Goal: Information Seeking & Learning: Learn about a topic

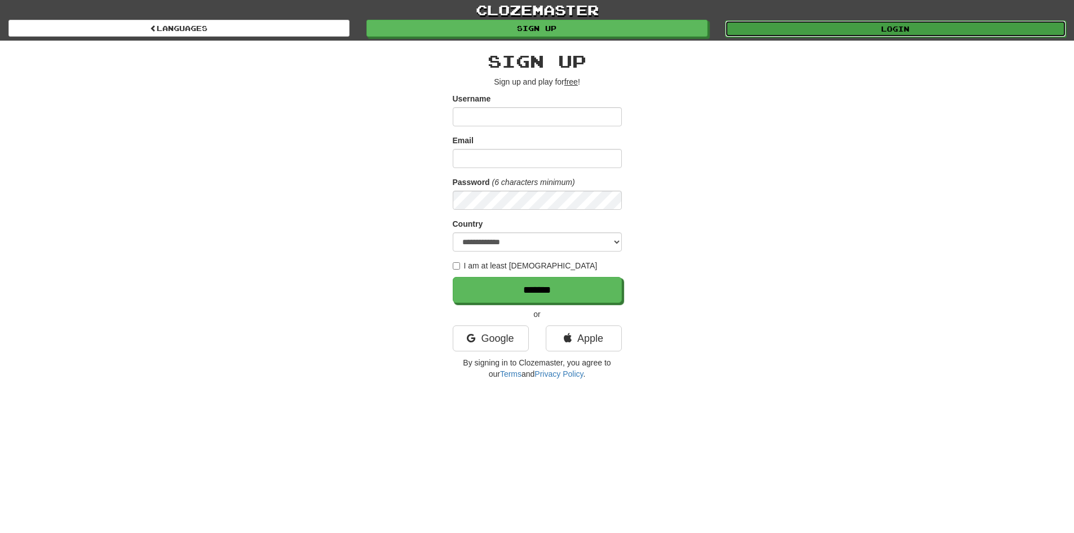
click at [833, 24] on link "Login" at bounding box center [895, 28] width 341 height 17
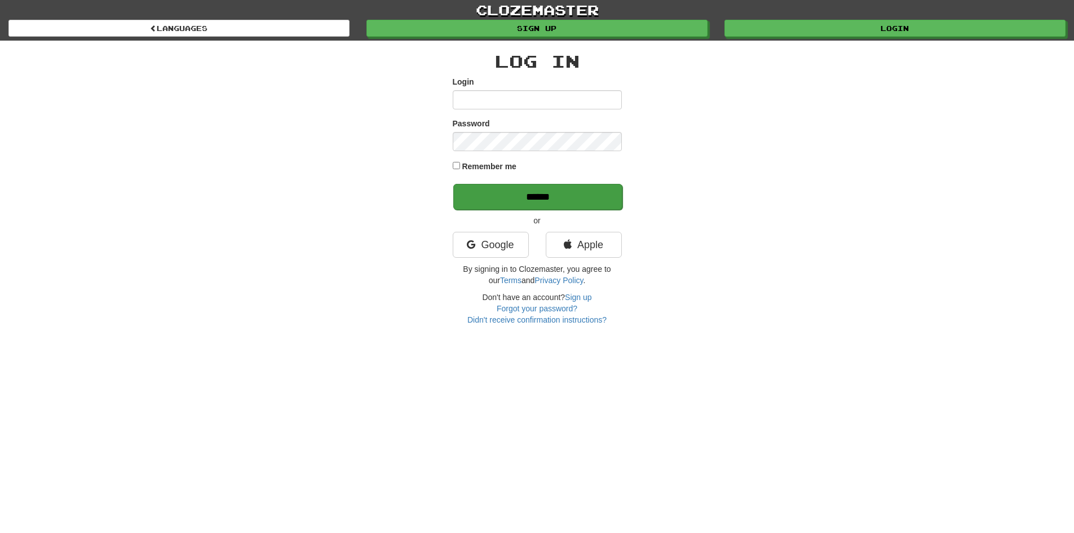
type input "*******"
click at [560, 199] on input "******" at bounding box center [537, 197] width 169 height 26
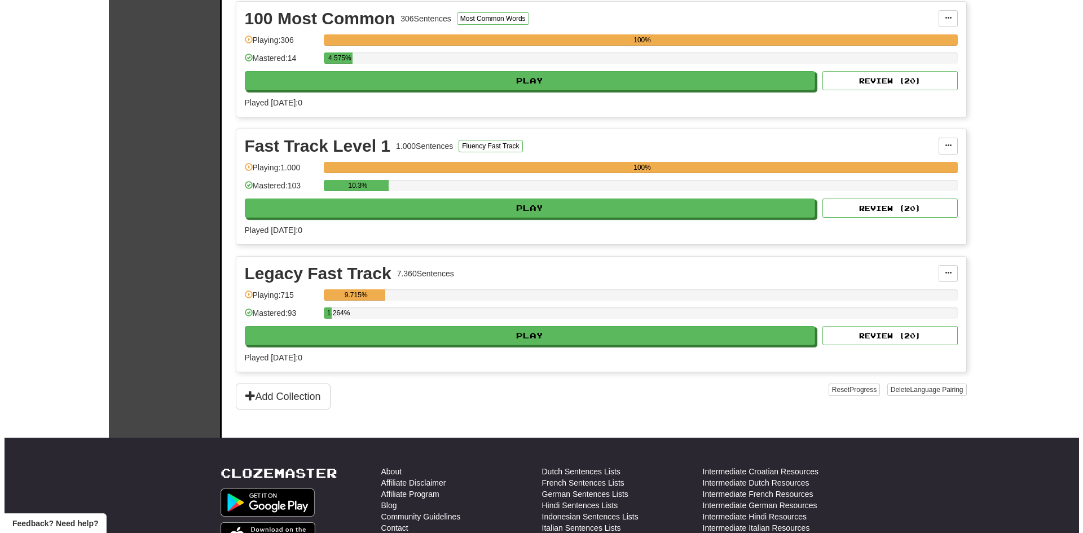
scroll to position [282, 0]
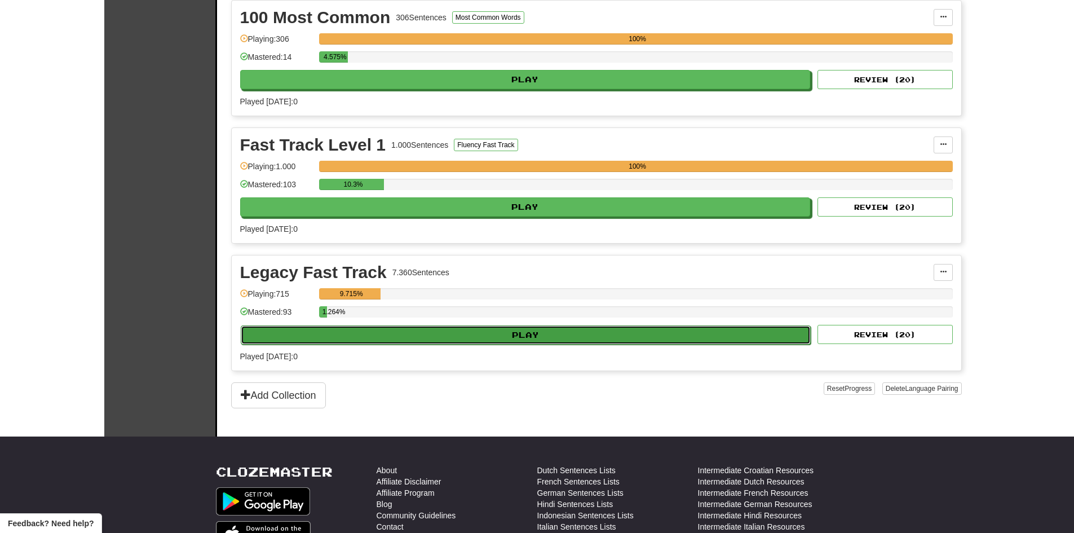
click at [690, 338] on button "Play" at bounding box center [526, 334] width 571 height 19
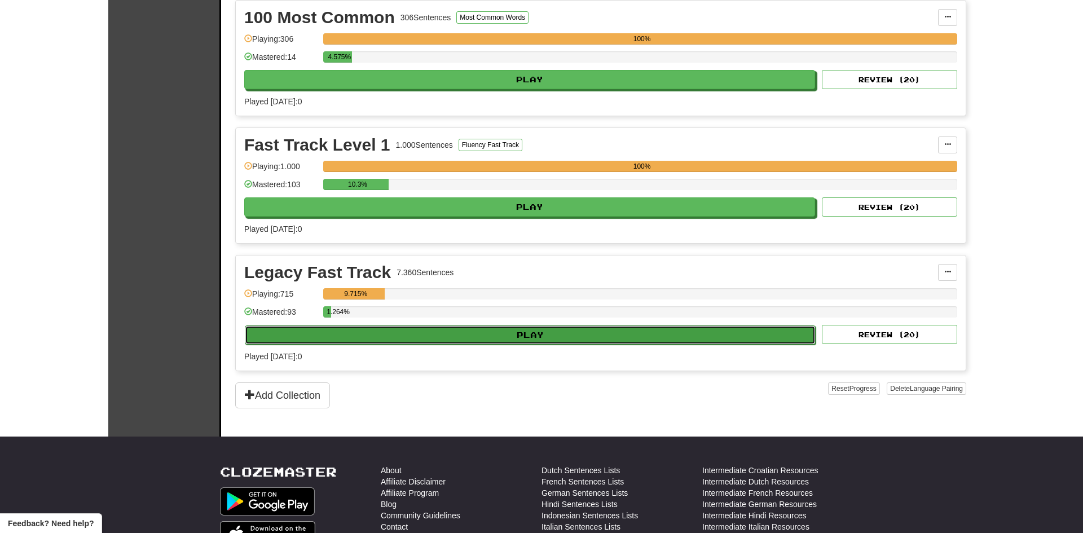
select select "**"
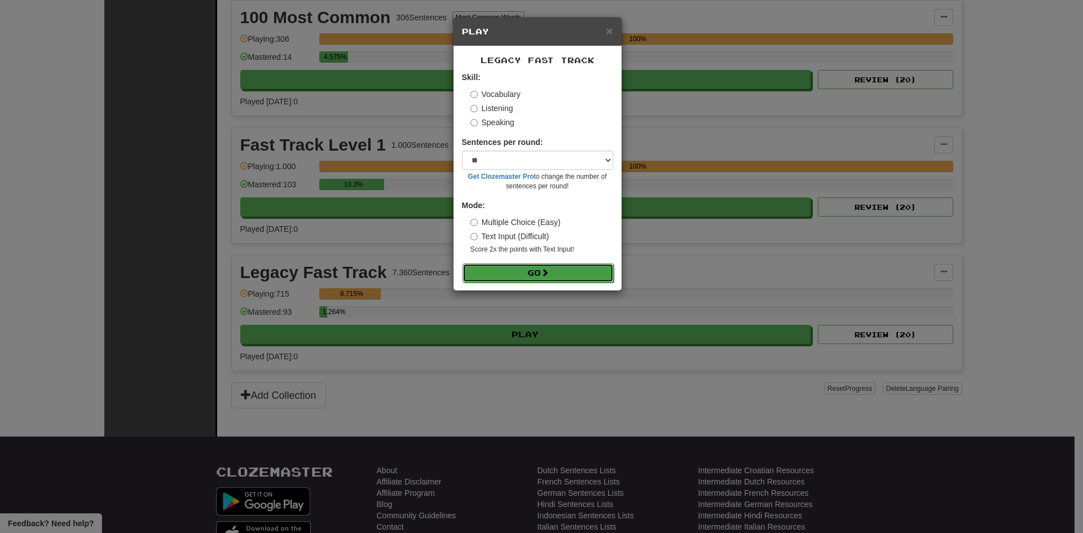
click at [513, 268] on button "Go" at bounding box center [537, 272] width 151 height 19
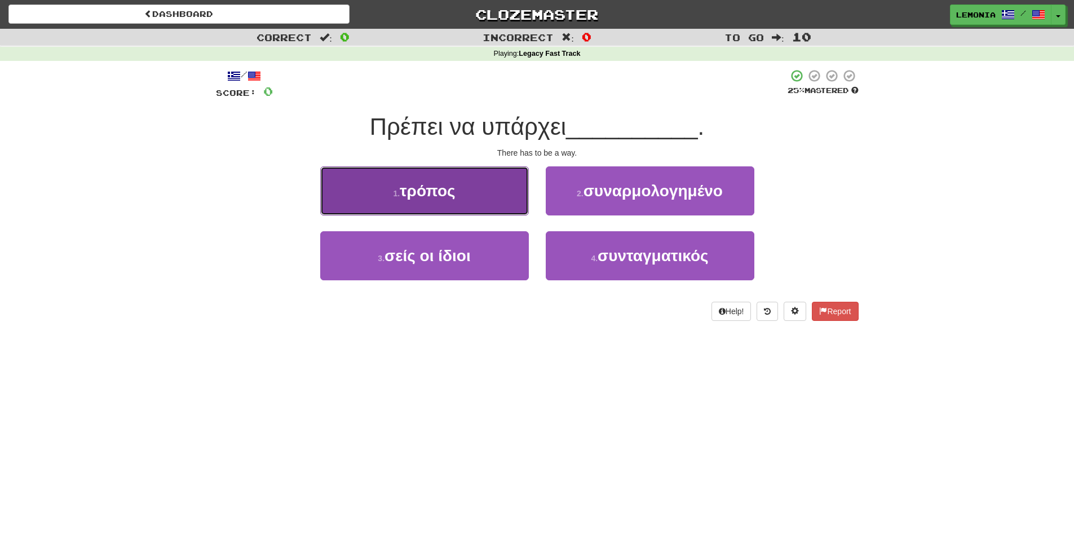
click at [493, 206] on button "1 . τρόπος" at bounding box center [424, 190] width 209 height 49
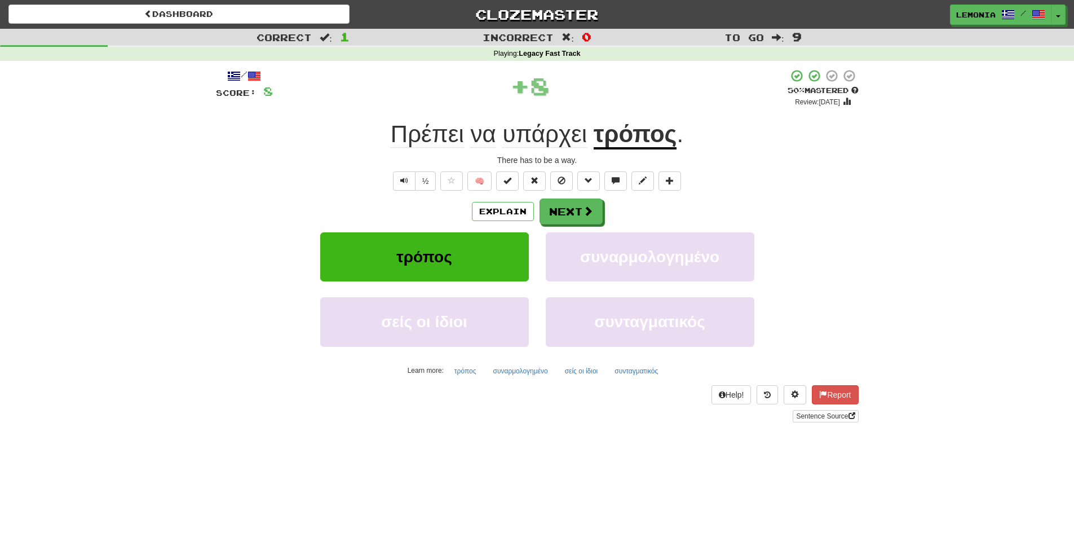
click at [552, 135] on span "υπάρχει" at bounding box center [544, 134] width 85 height 27
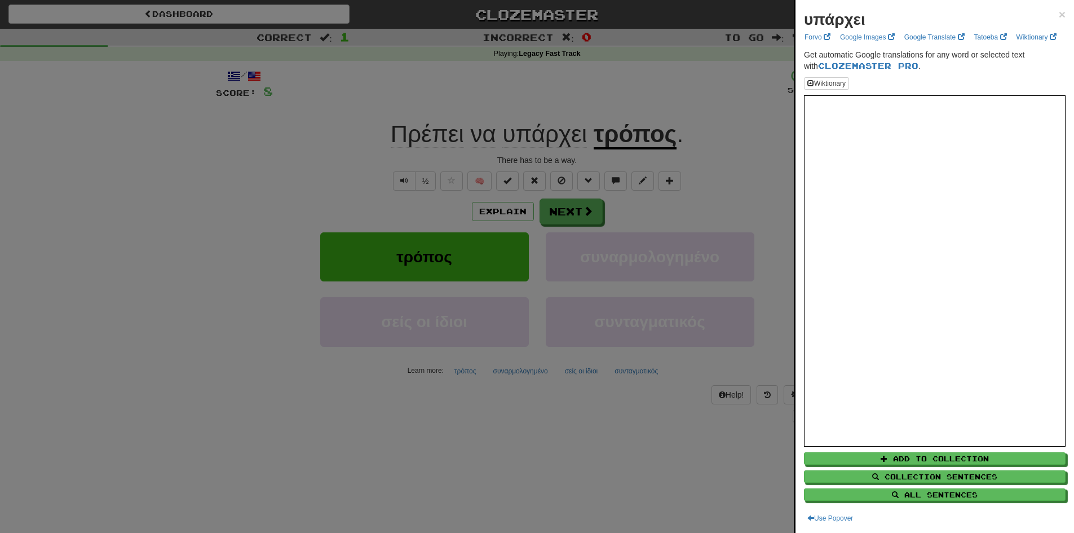
click at [769, 186] on div at bounding box center [537, 266] width 1074 height 533
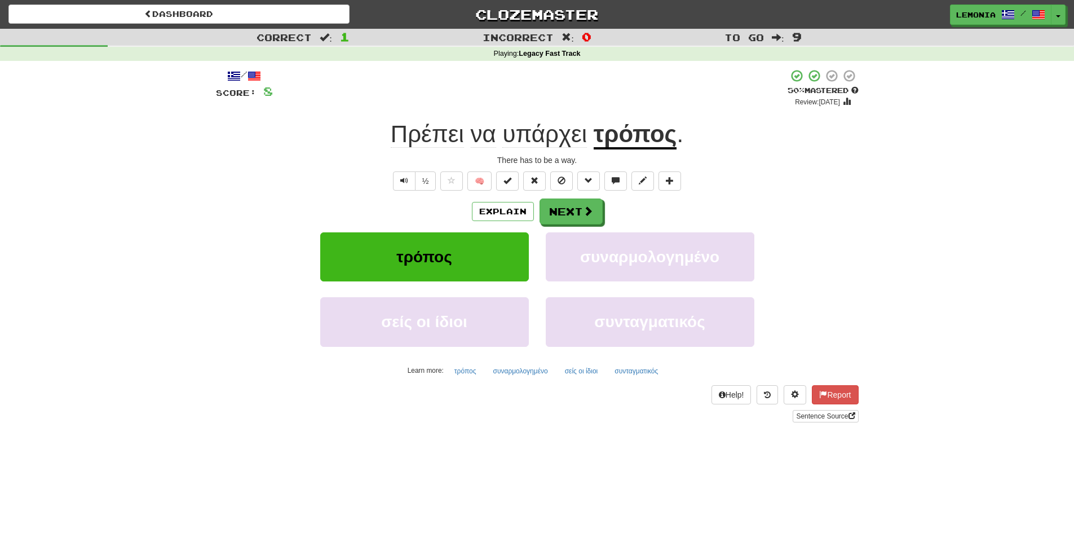
click at [433, 141] on span "Πρέπει" at bounding box center [427, 134] width 73 height 27
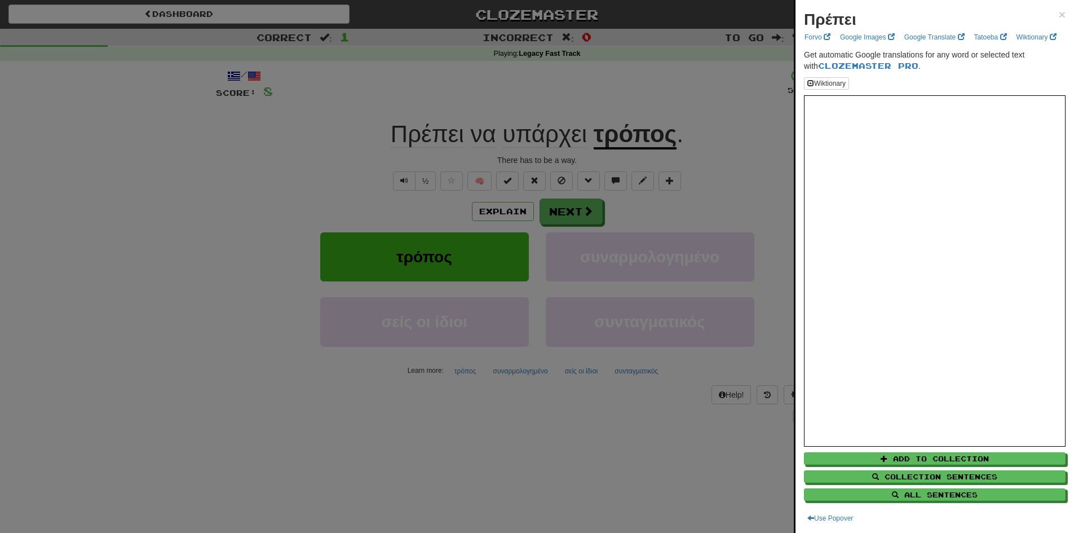
click at [721, 196] on div at bounding box center [537, 266] width 1074 height 533
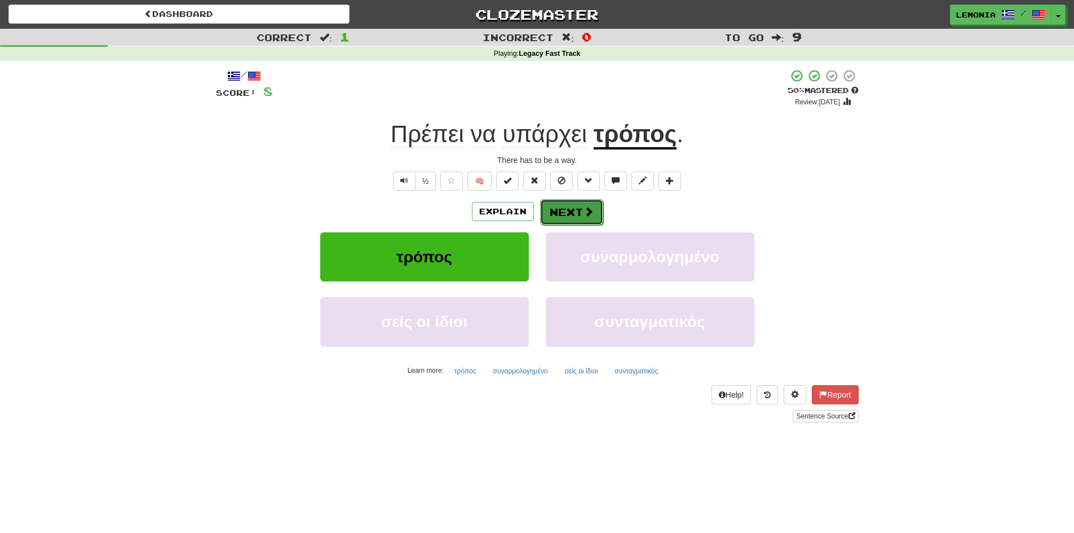
click at [581, 207] on button "Next" at bounding box center [571, 212] width 63 height 26
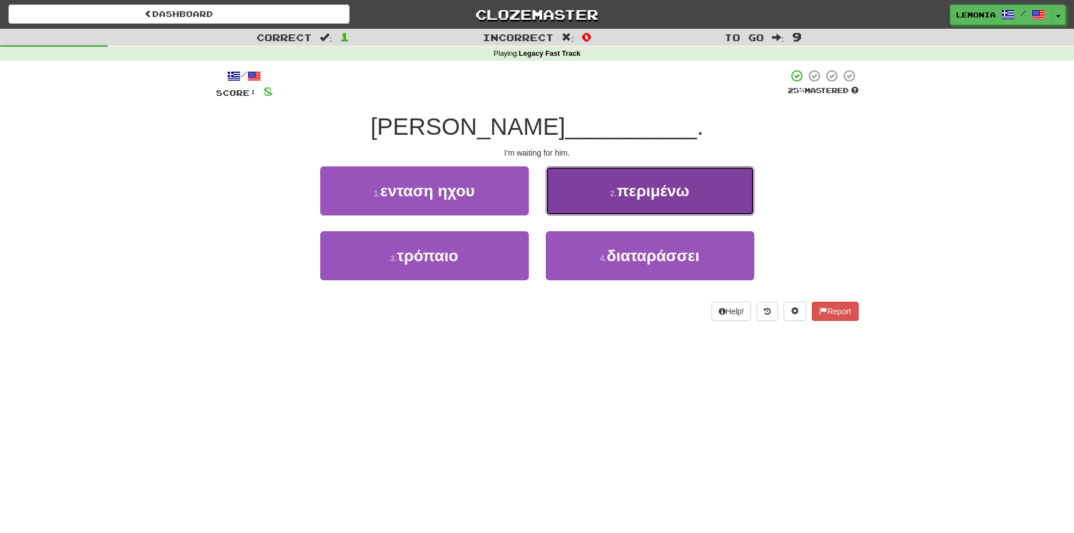
click at [676, 197] on span "περιμένω" at bounding box center [653, 190] width 73 height 17
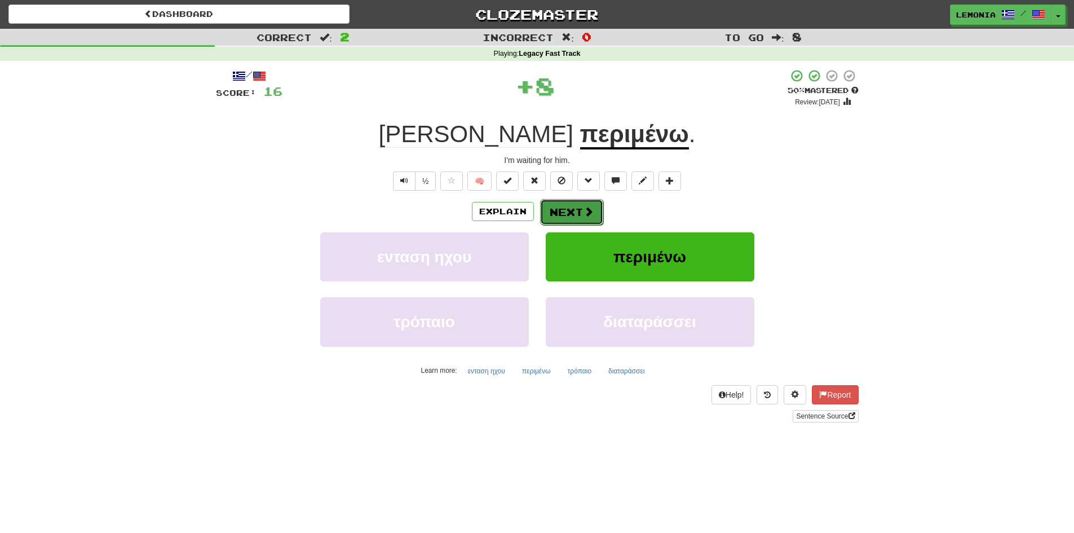
click at [575, 213] on button "Next" at bounding box center [571, 212] width 63 height 26
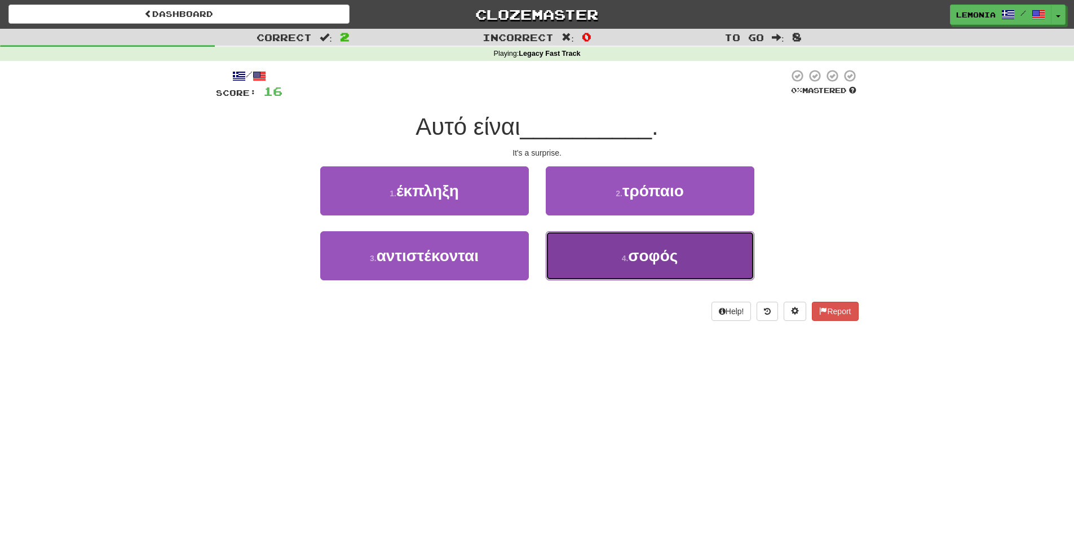
click at [666, 259] on span "σοφός" at bounding box center [653, 255] width 50 height 17
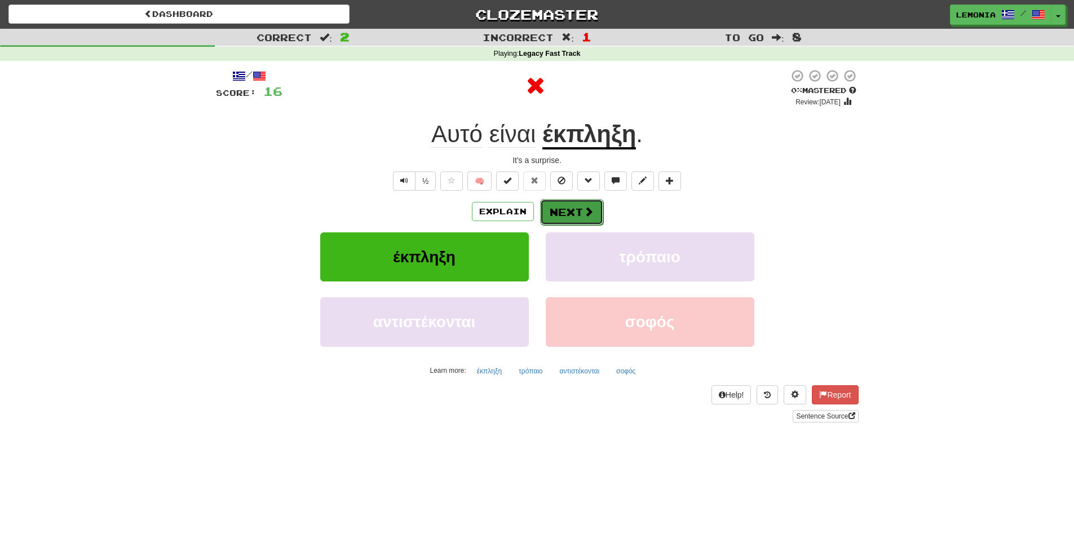
click at [584, 209] on span at bounding box center [589, 211] width 10 height 10
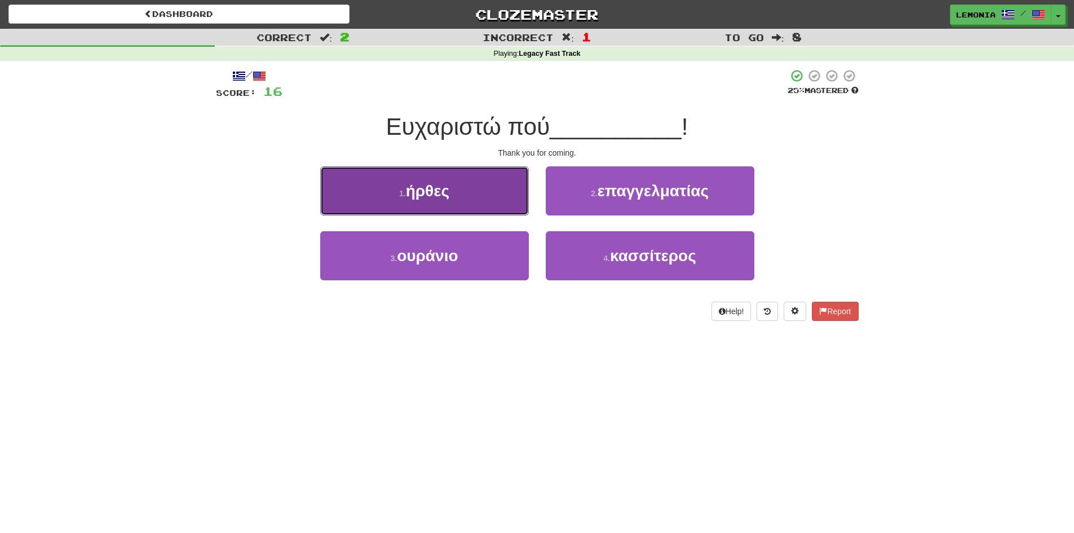
click at [521, 197] on button "1 . ήρθες" at bounding box center [424, 190] width 209 height 49
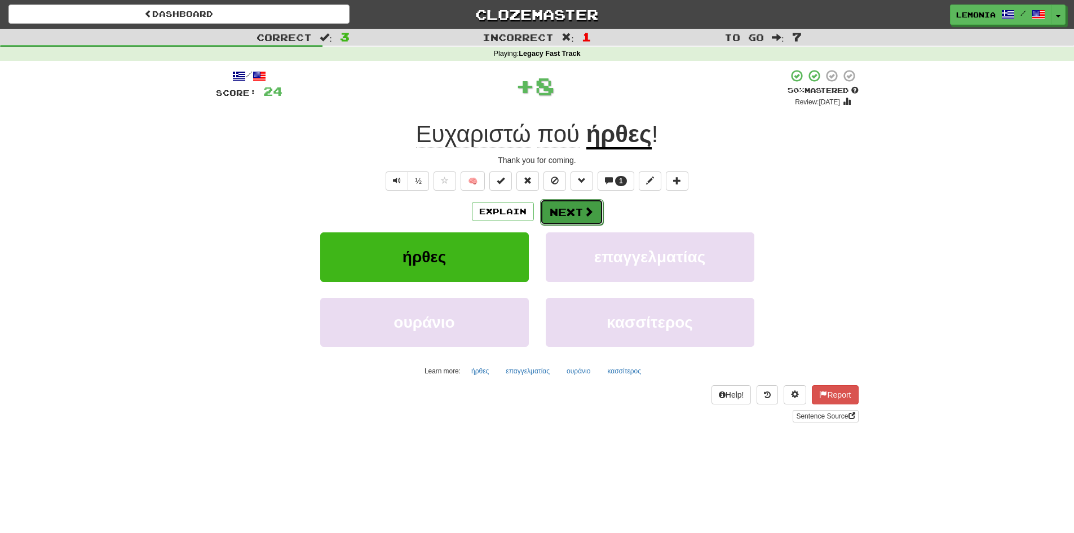
click at [575, 213] on button "Next" at bounding box center [571, 212] width 63 height 26
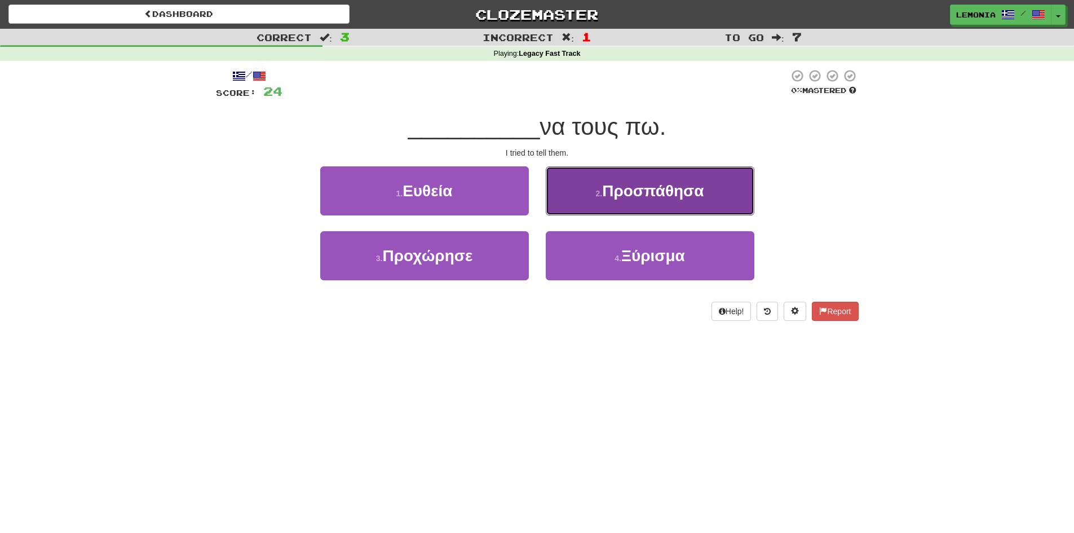
click at [627, 186] on span "Προσπάθησα" at bounding box center [653, 190] width 102 height 17
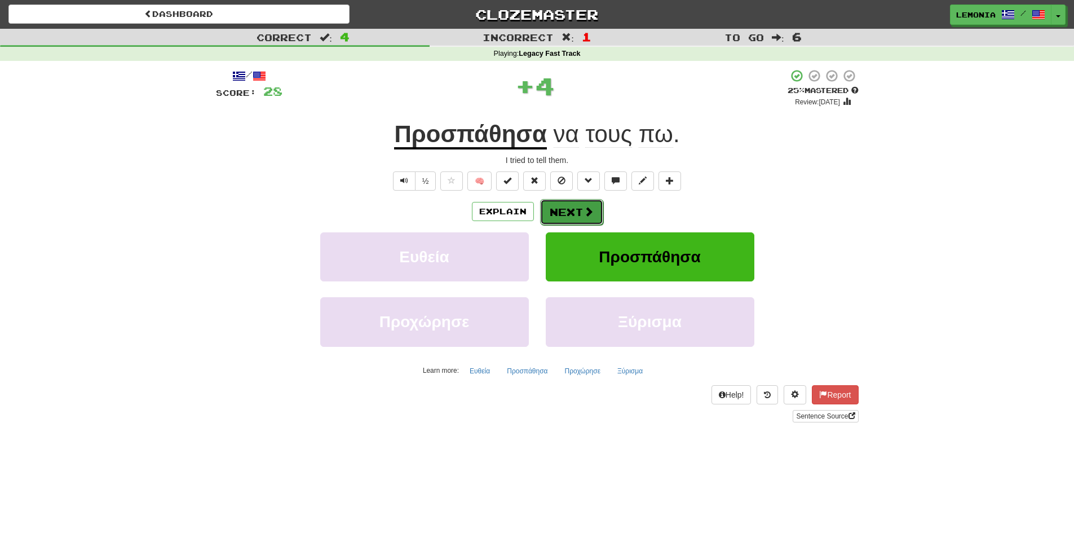
click at [586, 214] on span at bounding box center [589, 211] width 10 height 10
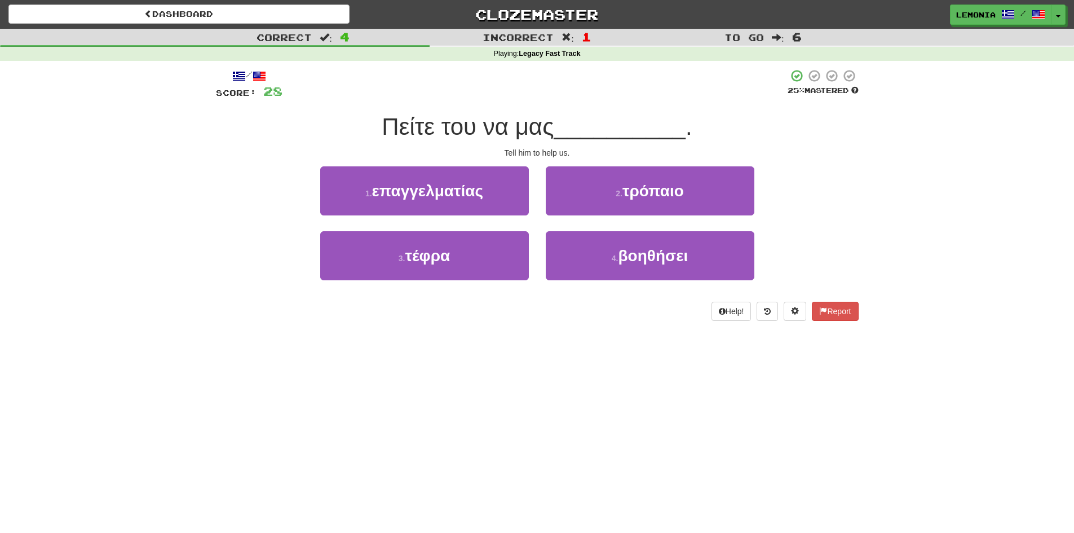
click at [707, 281] on div "4 . βοηθήσει" at bounding box center [650, 263] width 226 height 65
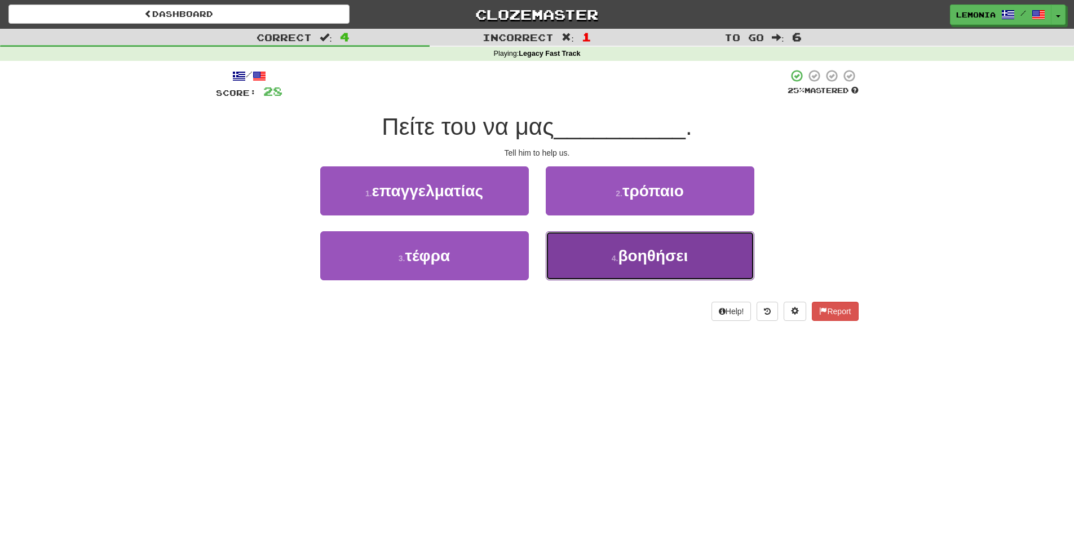
click at [713, 262] on button "4 . βοηθήσει" at bounding box center [650, 255] width 209 height 49
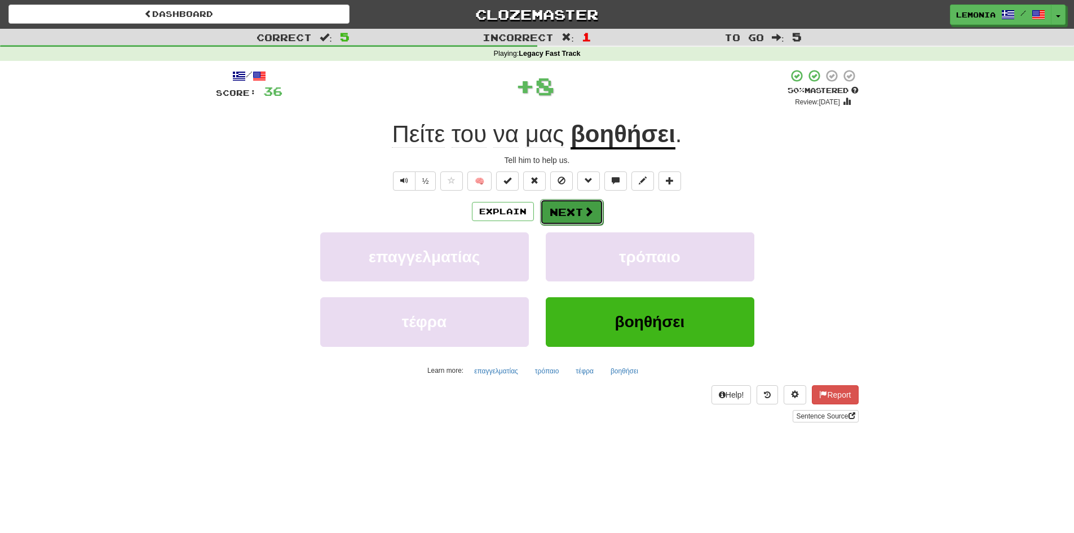
click at [584, 209] on span at bounding box center [589, 211] width 10 height 10
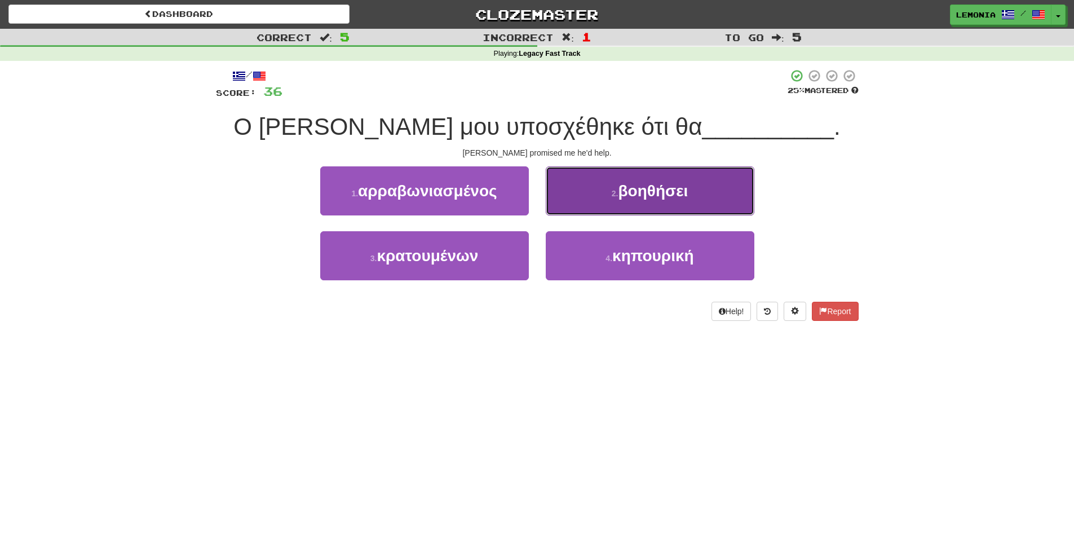
click at [710, 211] on button "2 . βοηθήσει" at bounding box center [650, 190] width 209 height 49
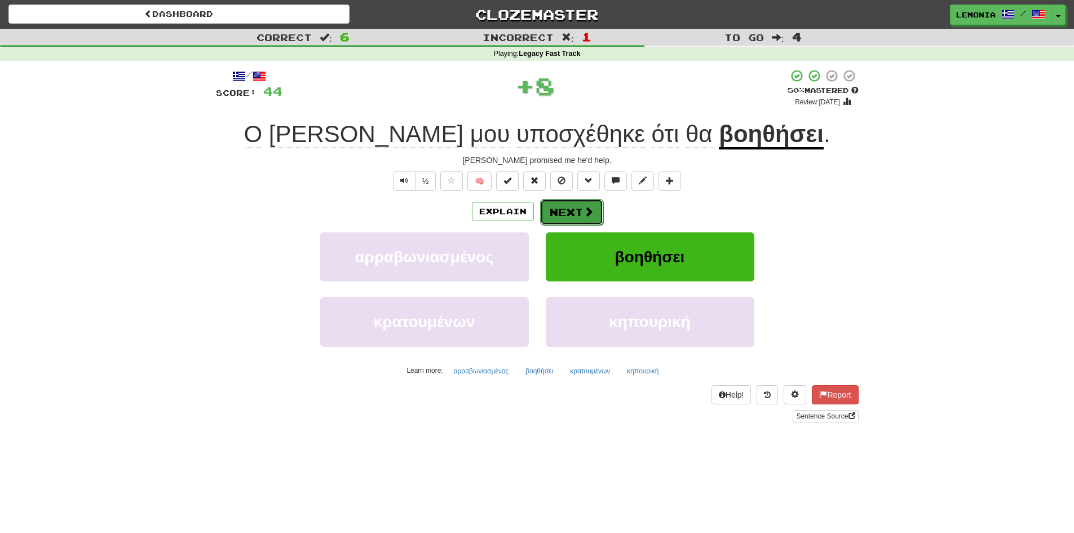
click at [588, 217] on span at bounding box center [589, 211] width 10 height 10
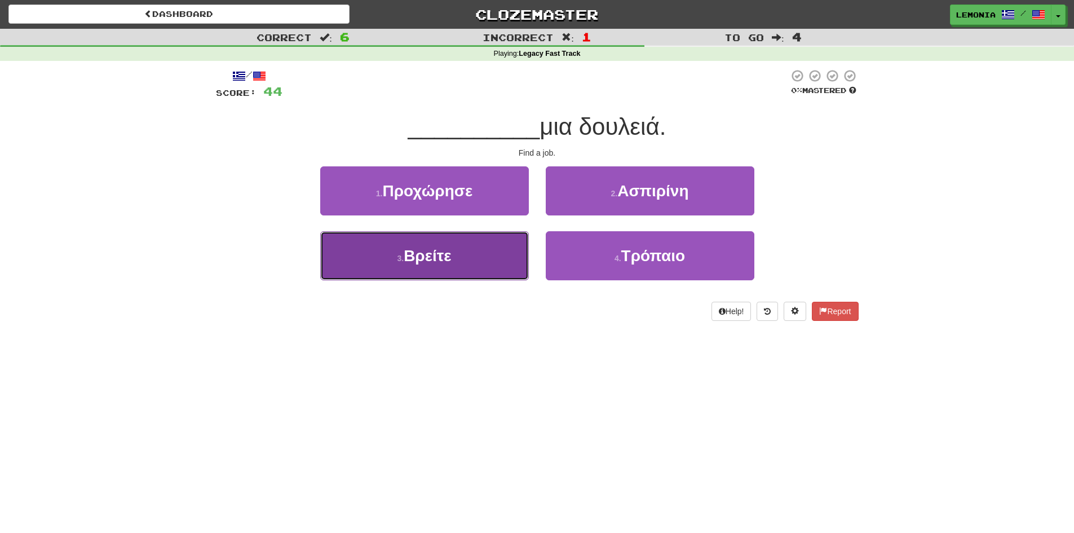
click at [469, 258] on button "3 . Βρείτε" at bounding box center [424, 255] width 209 height 49
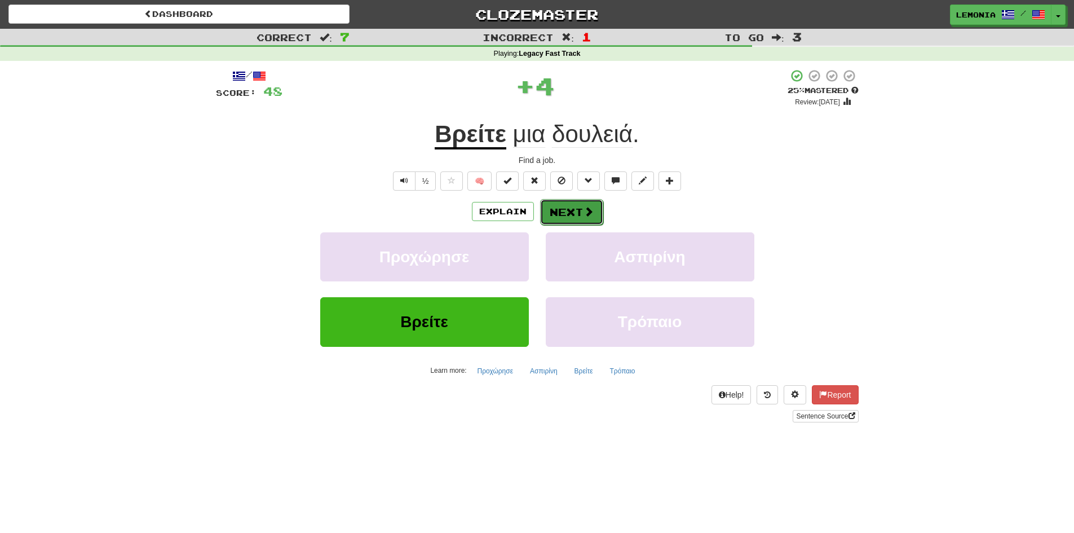
click at [577, 210] on button "Next" at bounding box center [571, 212] width 63 height 26
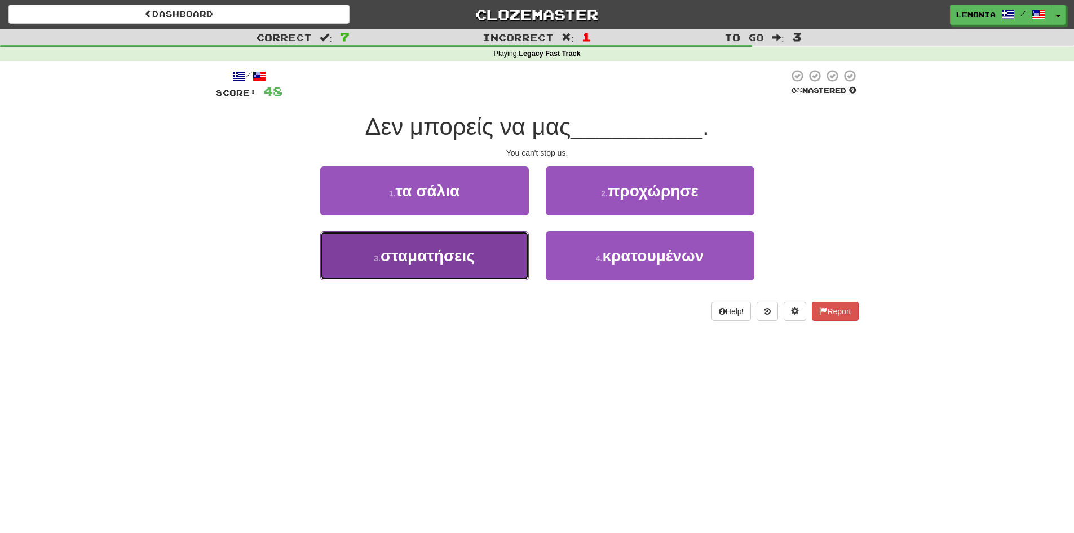
click at [522, 251] on button "3 . σταματήσεις" at bounding box center [424, 255] width 209 height 49
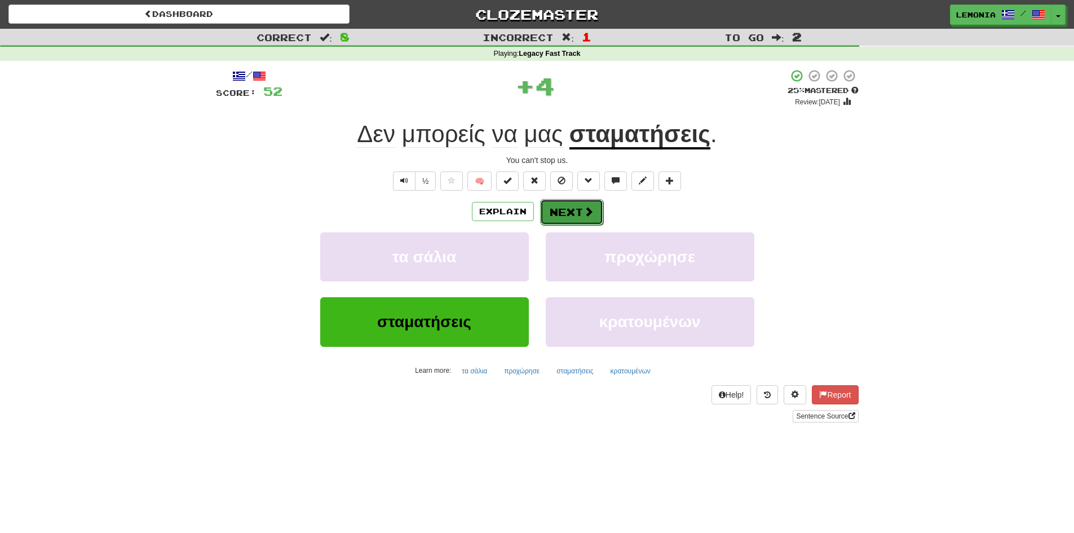
click at [592, 217] on span at bounding box center [589, 211] width 10 height 10
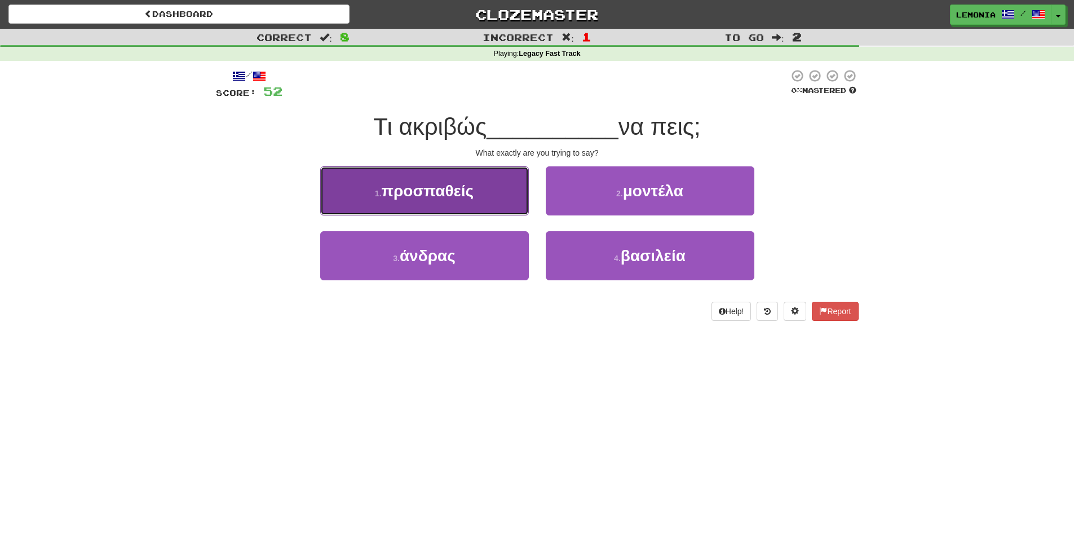
click at [472, 193] on span "προσπαθείς" at bounding box center [428, 190] width 92 height 17
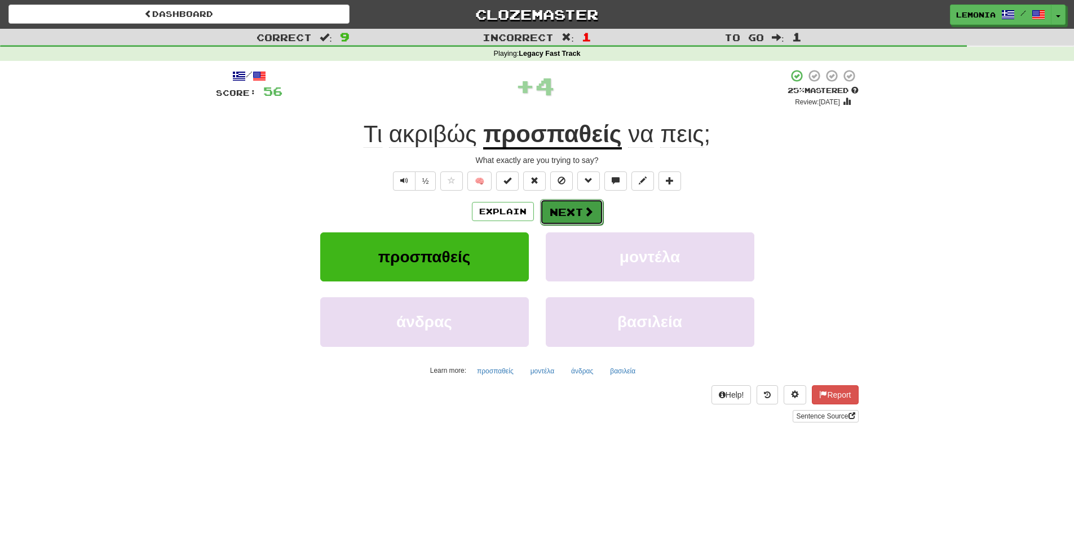
click at [572, 212] on button "Next" at bounding box center [571, 212] width 63 height 26
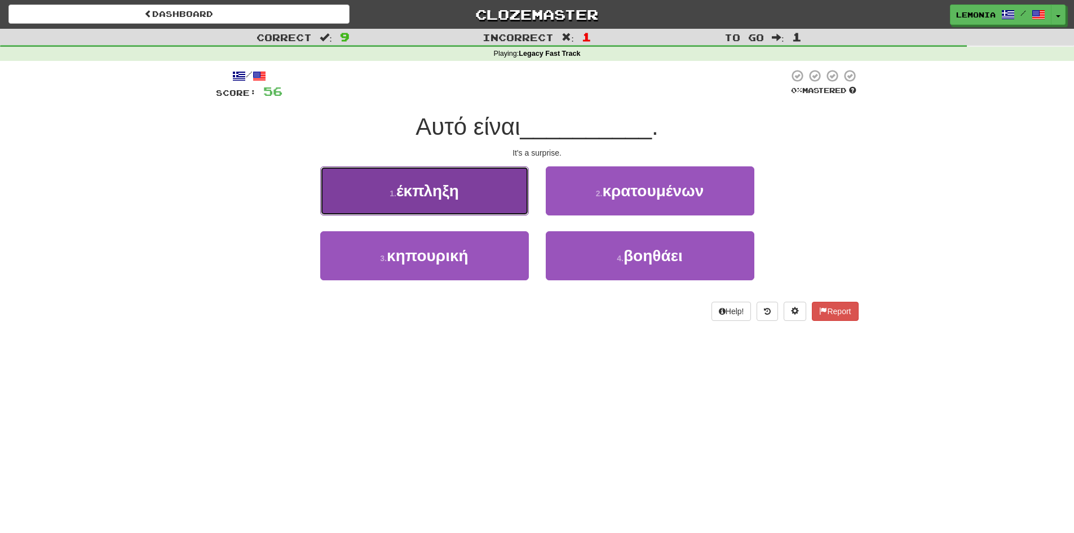
click at [481, 189] on button "1 . έκπληξη" at bounding box center [424, 190] width 209 height 49
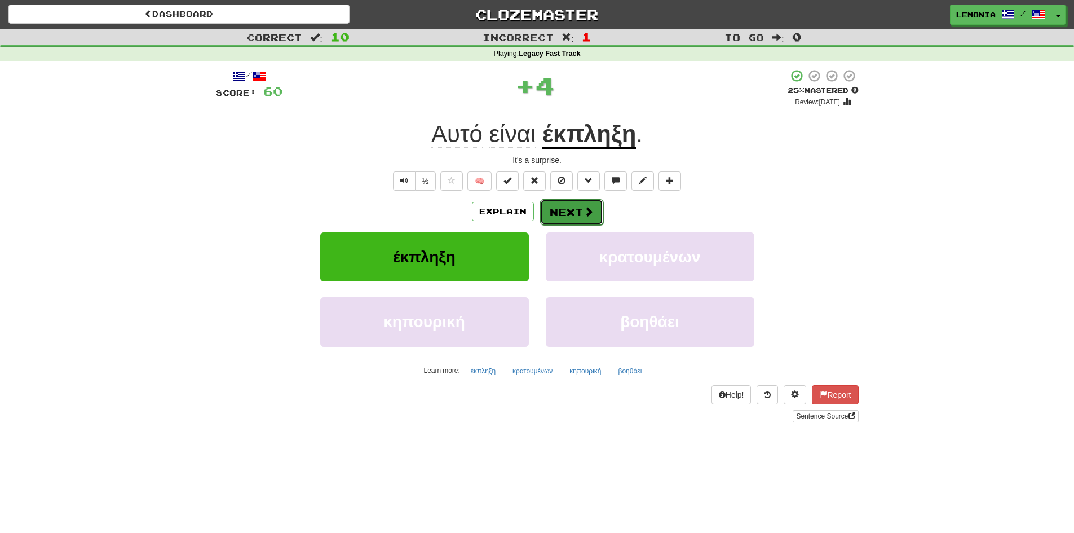
click at [585, 213] on span at bounding box center [589, 211] width 10 height 10
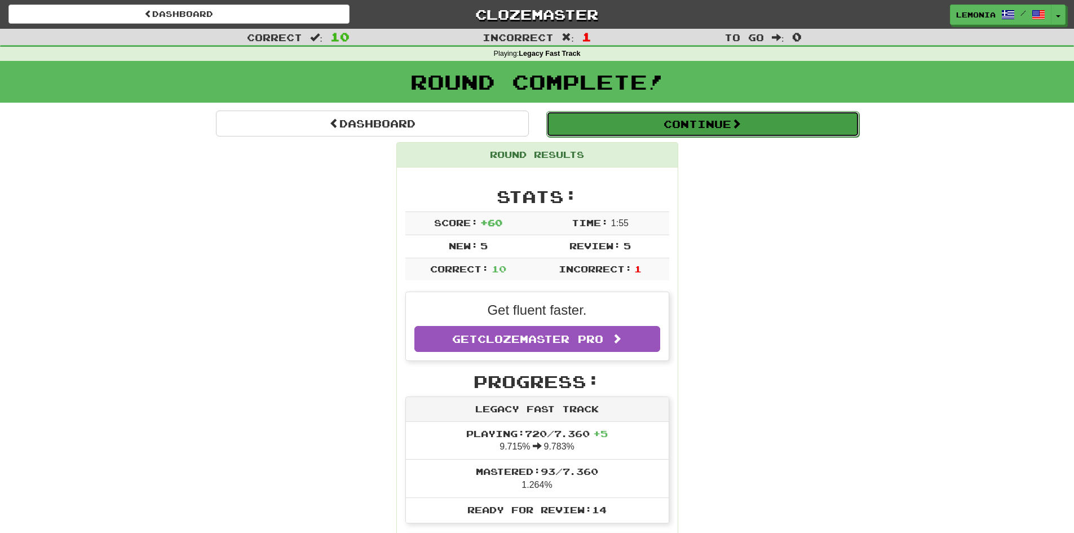
click at [682, 119] on button "Continue" at bounding box center [702, 124] width 313 height 26
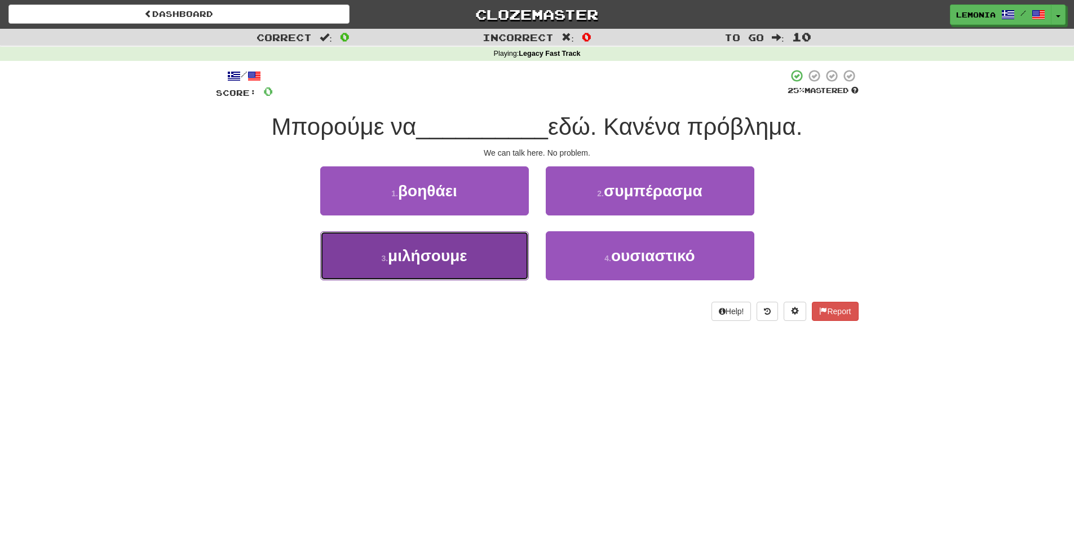
click at [483, 270] on button "3 . μιλήσουμε" at bounding box center [424, 255] width 209 height 49
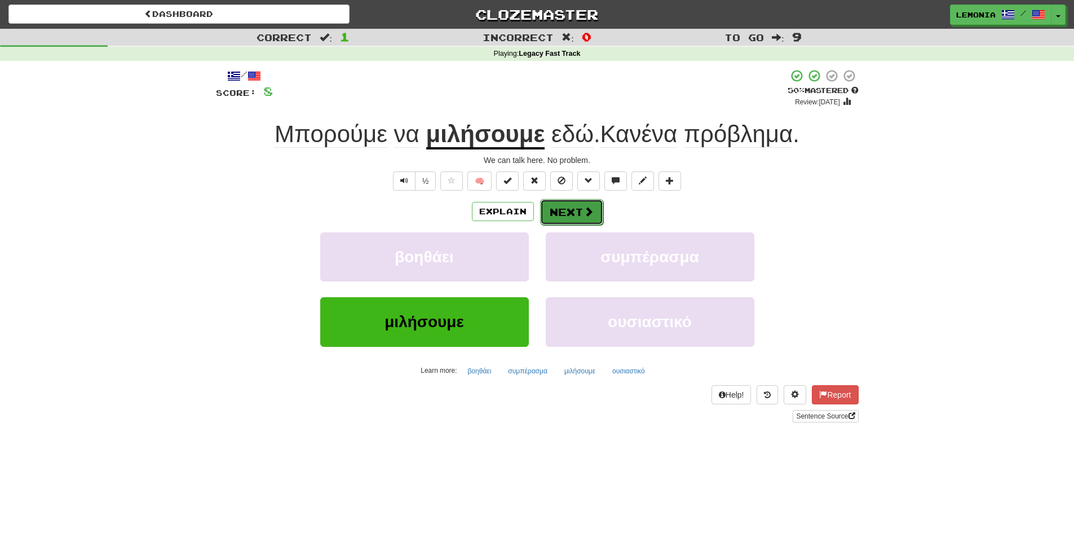
click at [552, 216] on button "Next" at bounding box center [571, 212] width 63 height 26
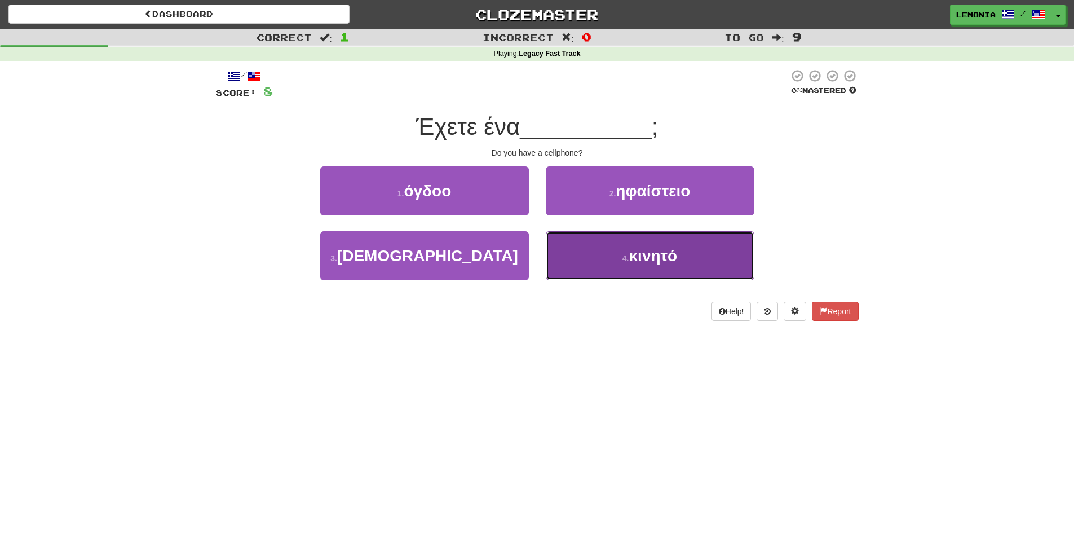
click at [617, 264] on button "4 . κινητό" at bounding box center [650, 255] width 209 height 49
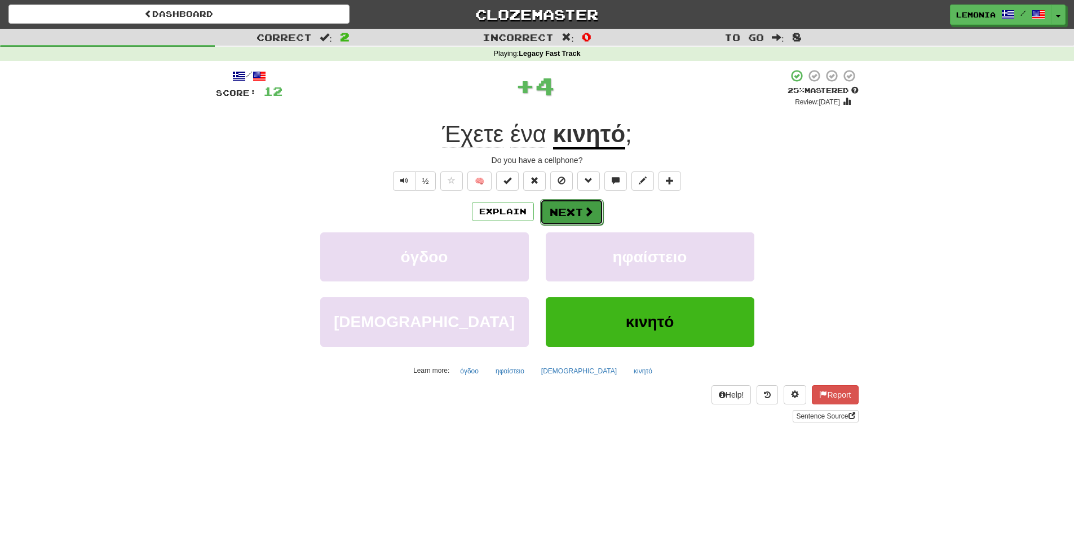
click at [584, 213] on span at bounding box center [589, 211] width 10 height 10
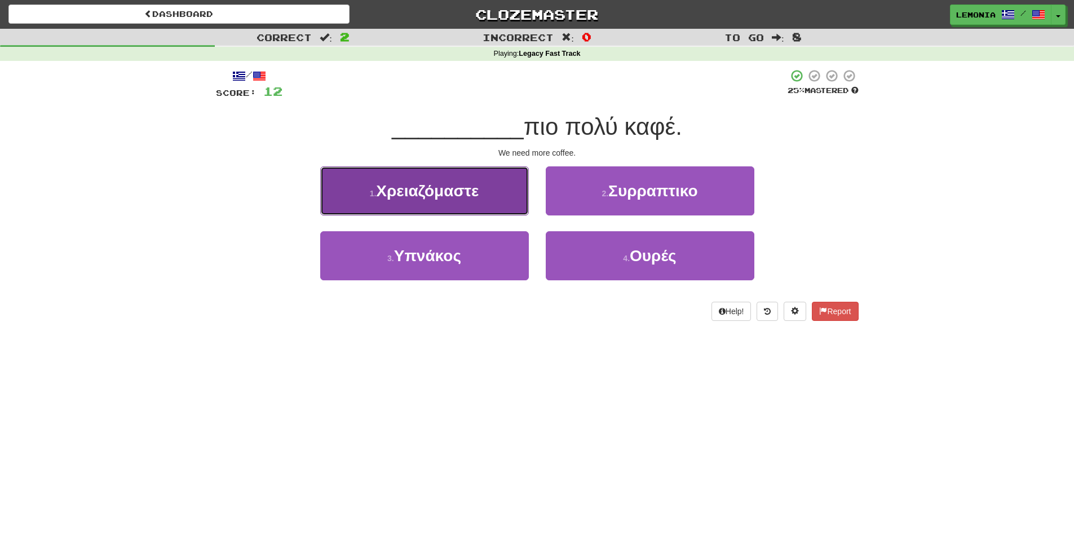
click at [485, 210] on button "1 . Χρειαζόμαστε" at bounding box center [424, 190] width 209 height 49
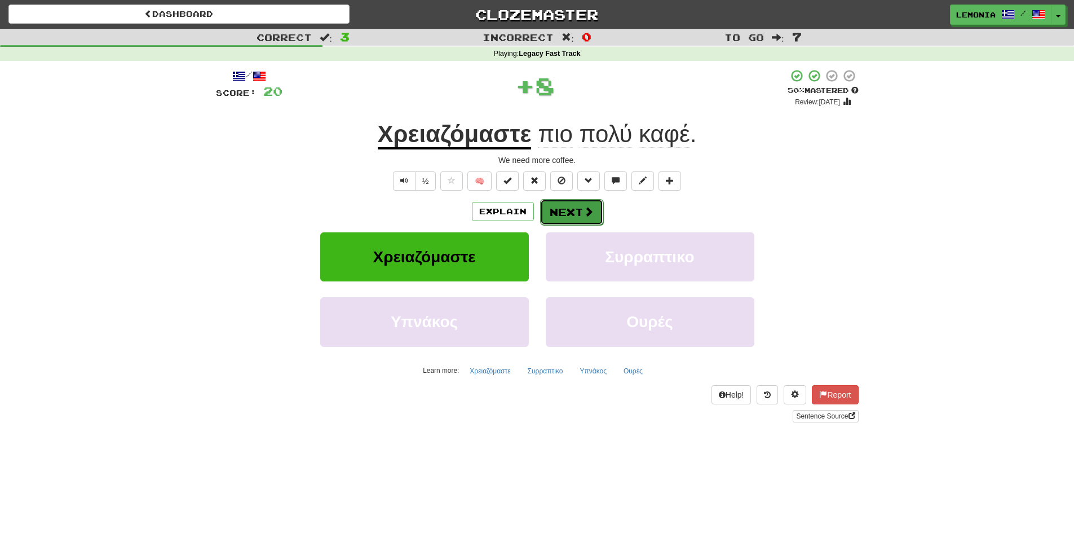
click at [566, 206] on button "Next" at bounding box center [571, 212] width 63 height 26
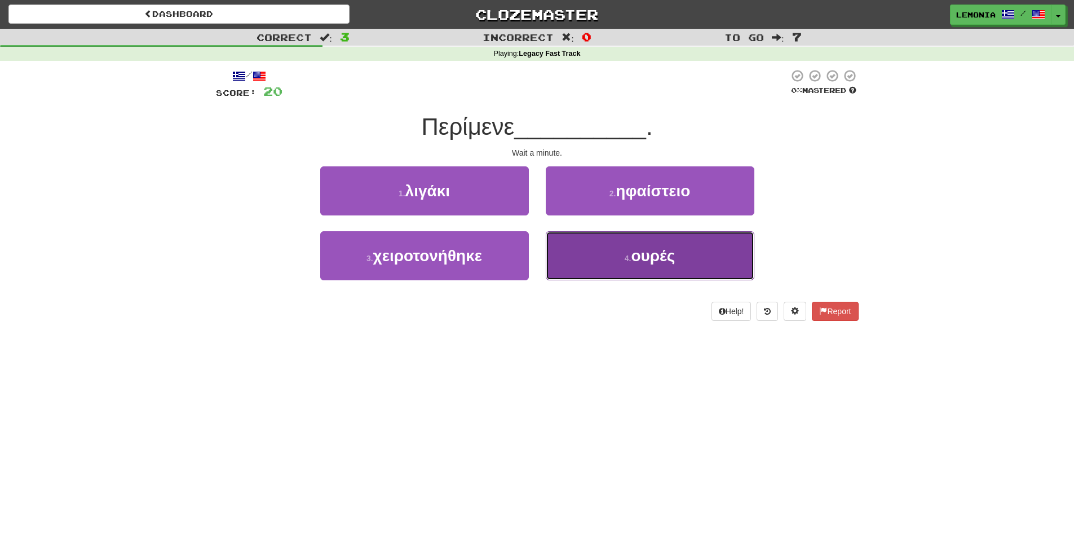
click at [597, 260] on button "4 . ουρές" at bounding box center [650, 255] width 209 height 49
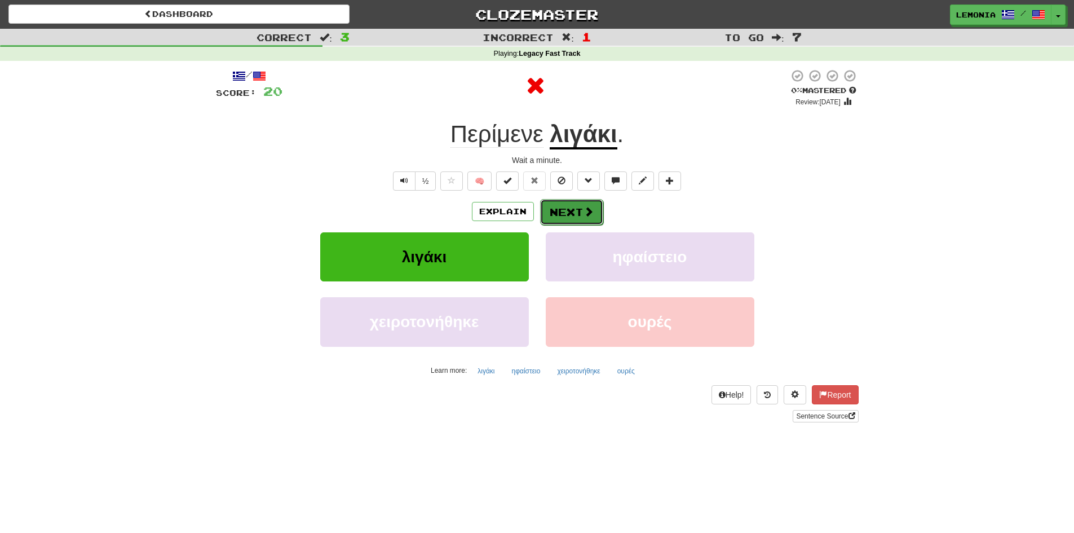
click at [564, 216] on button "Next" at bounding box center [571, 212] width 63 height 26
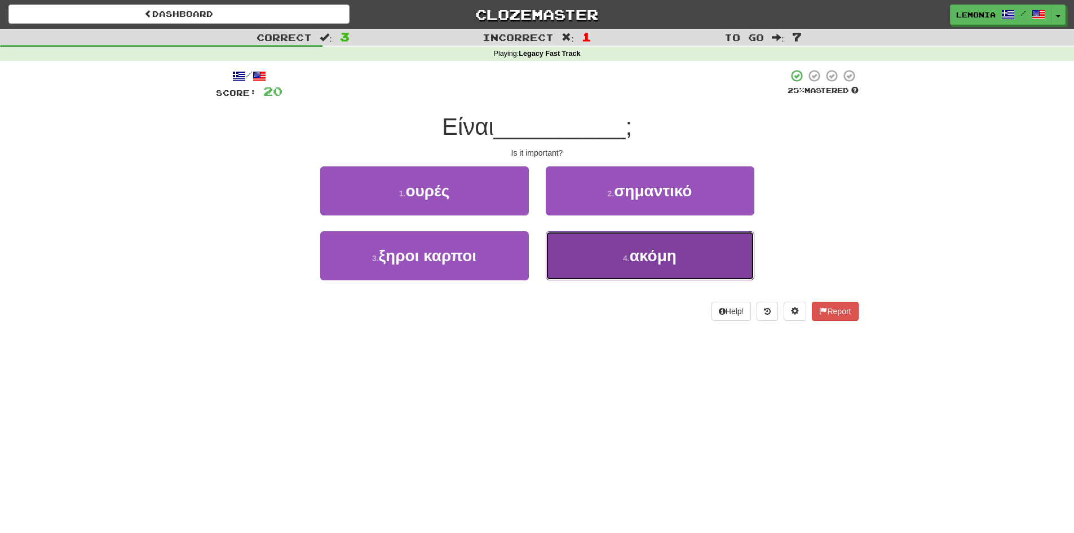
click at [648, 266] on button "4 . ακόμη" at bounding box center [650, 255] width 209 height 49
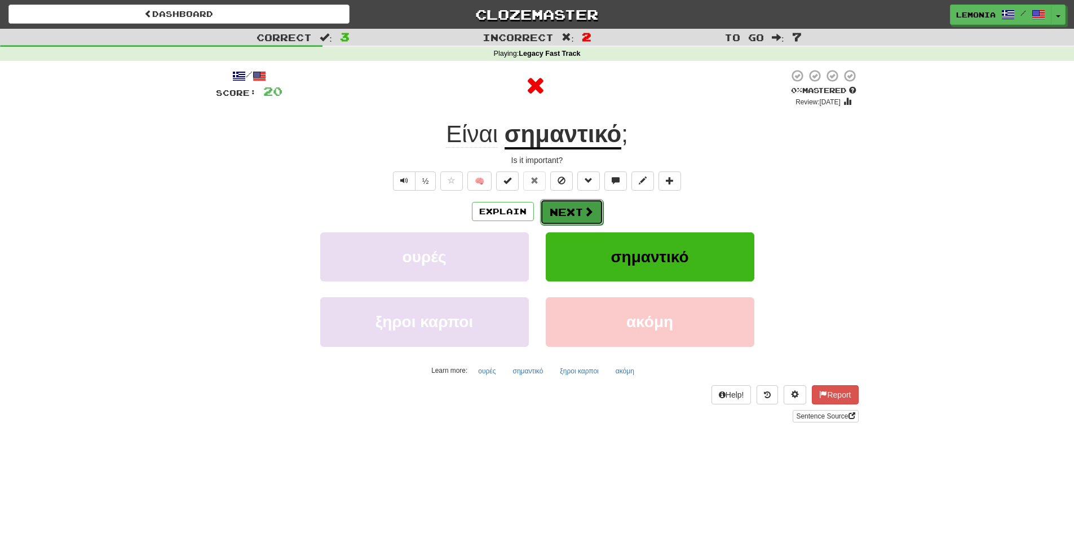
click at [564, 213] on button "Next" at bounding box center [571, 212] width 63 height 26
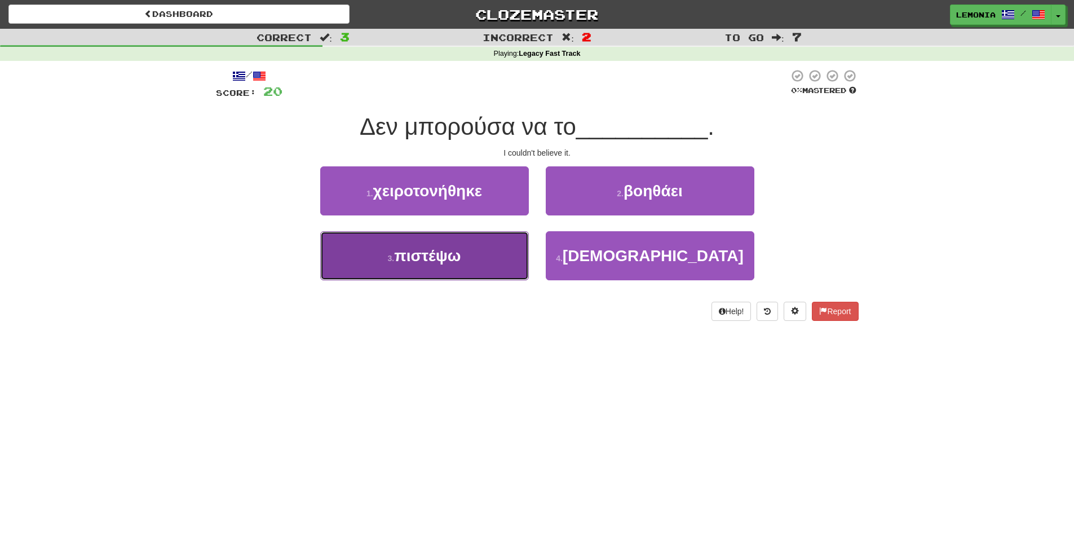
click at [479, 265] on button "3 . πιστέψω" at bounding box center [424, 255] width 209 height 49
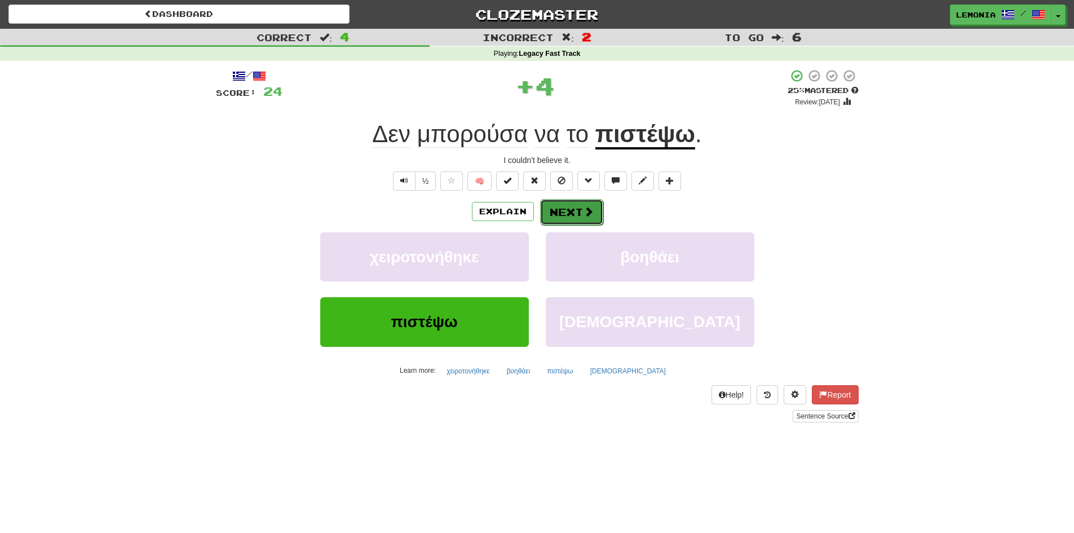
click at [564, 215] on button "Next" at bounding box center [571, 212] width 63 height 26
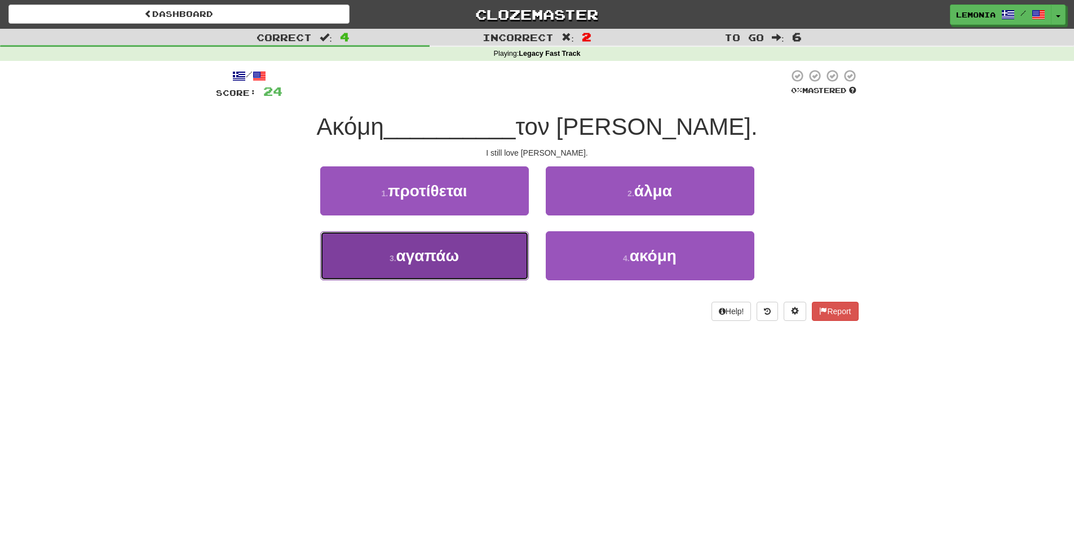
click at [508, 249] on button "3 . αγαπάω" at bounding box center [424, 255] width 209 height 49
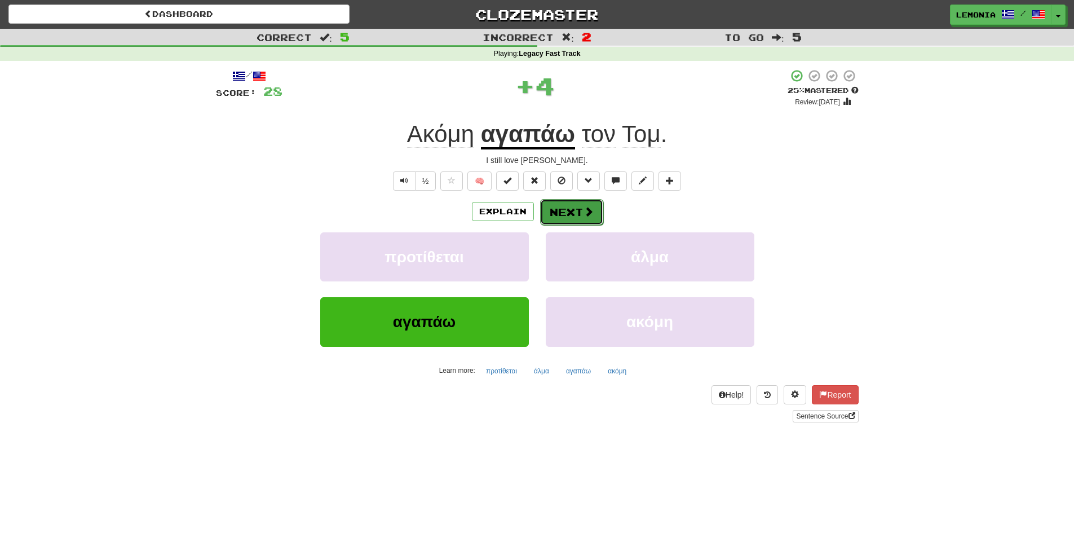
click at [552, 218] on button "Next" at bounding box center [571, 212] width 63 height 26
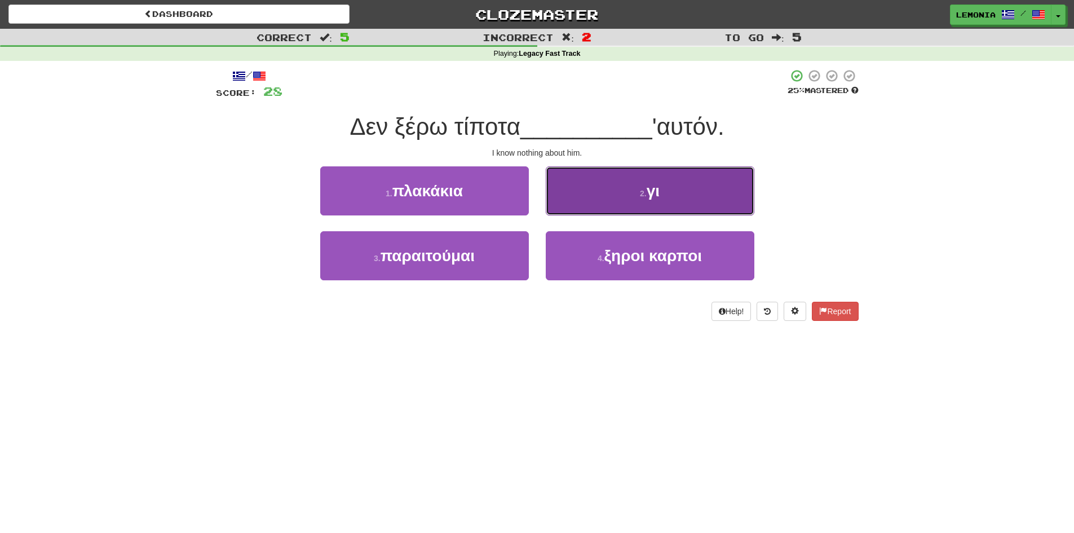
click at [673, 209] on button "2 . γι" at bounding box center [650, 190] width 209 height 49
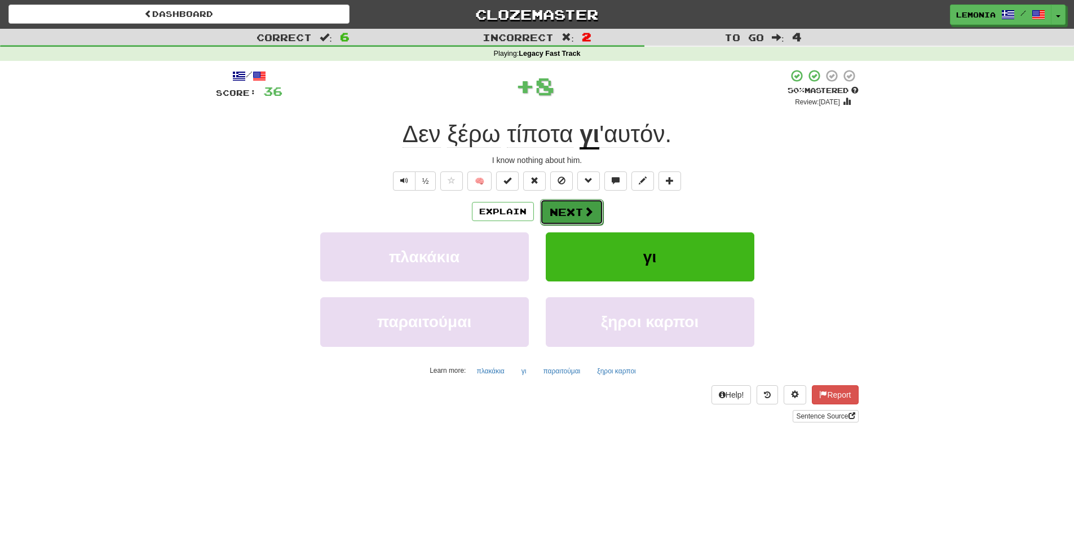
click at [595, 207] on button "Next" at bounding box center [571, 212] width 63 height 26
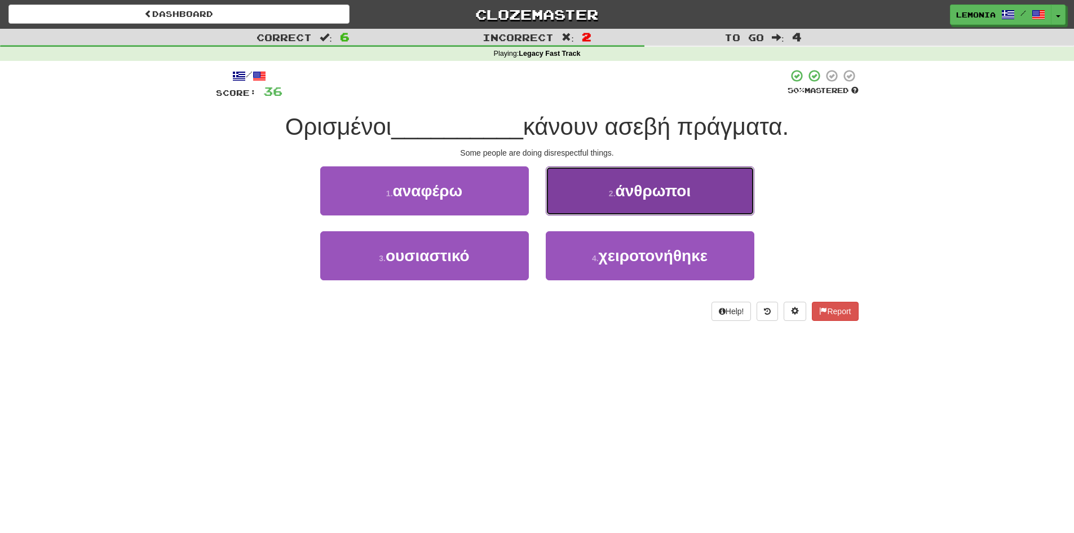
click at [606, 189] on button "2 . άνθρωποι" at bounding box center [650, 190] width 209 height 49
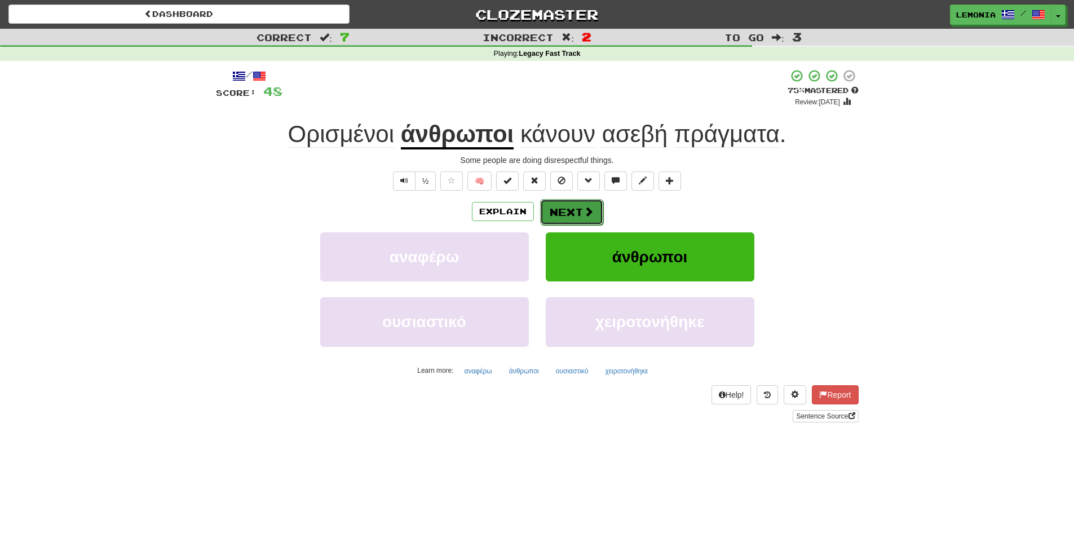
click at [571, 215] on button "Next" at bounding box center [571, 212] width 63 height 26
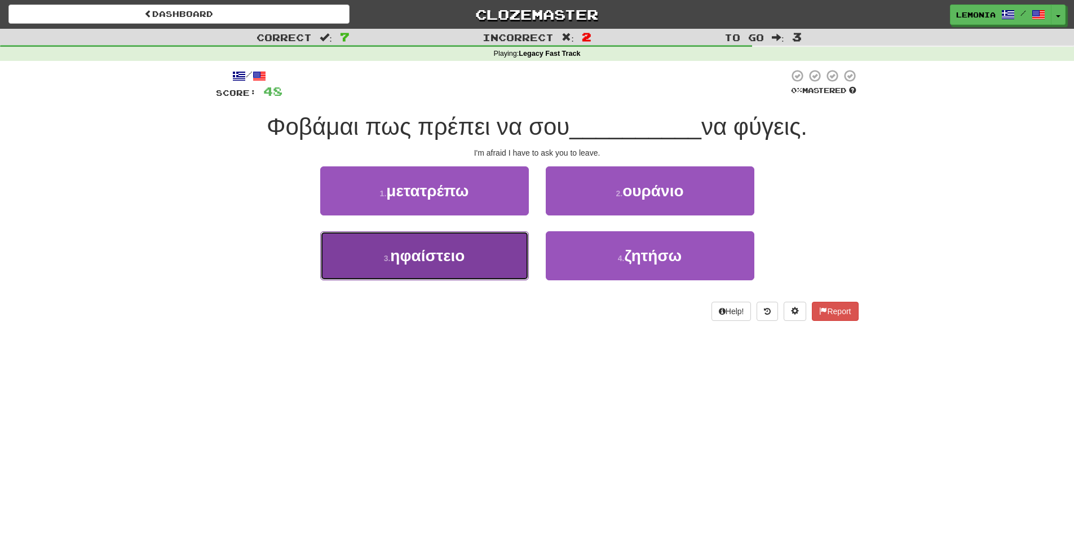
click at [493, 268] on button "3 . ηφαίστειο" at bounding box center [424, 255] width 209 height 49
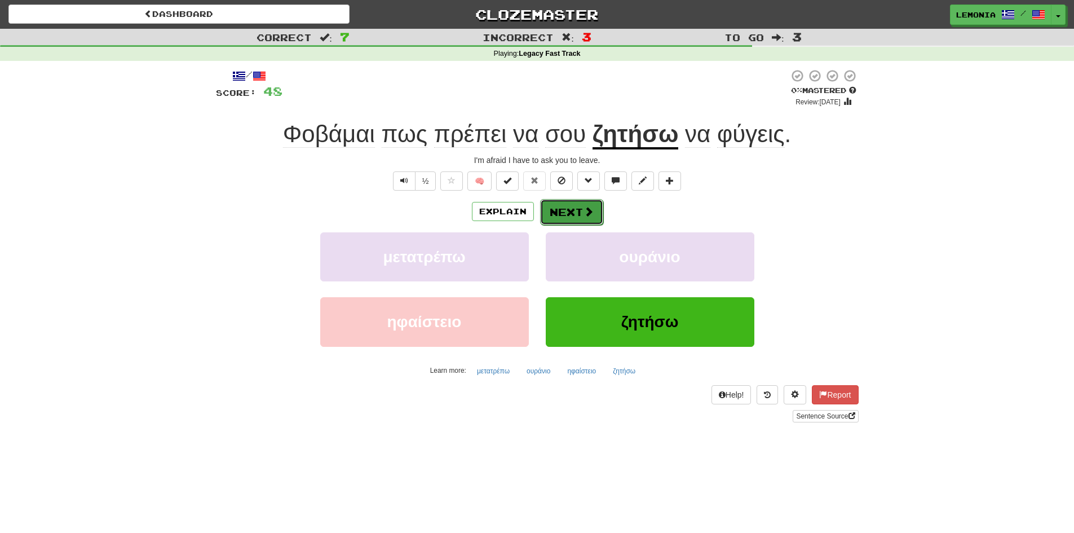
click at [587, 218] on button "Next" at bounding box center [571, 212] width 63 height 26
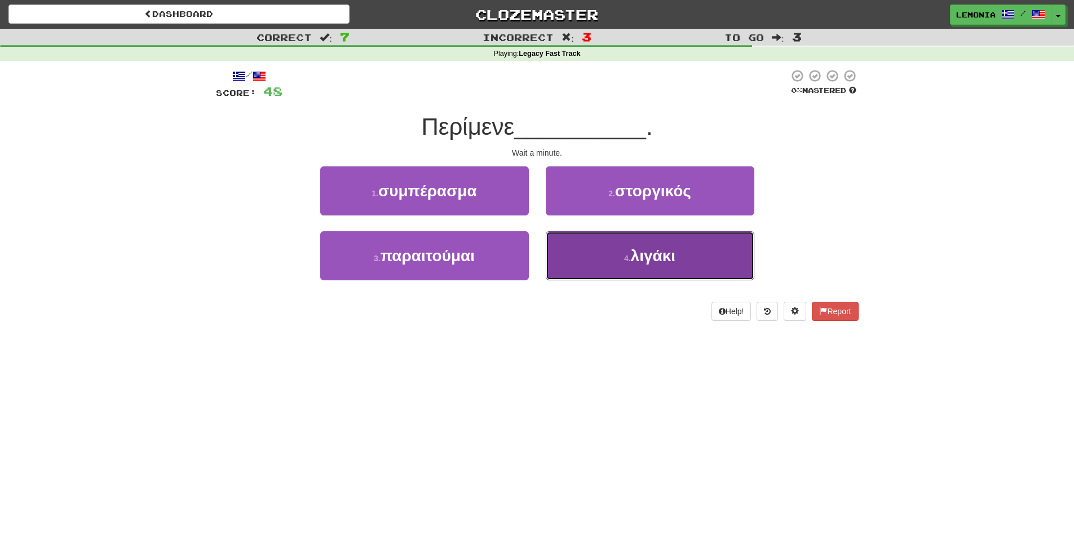
click at [594, 258] on button "4 . λιγάκι" at bounding box center [650, 255] width 209 height 49
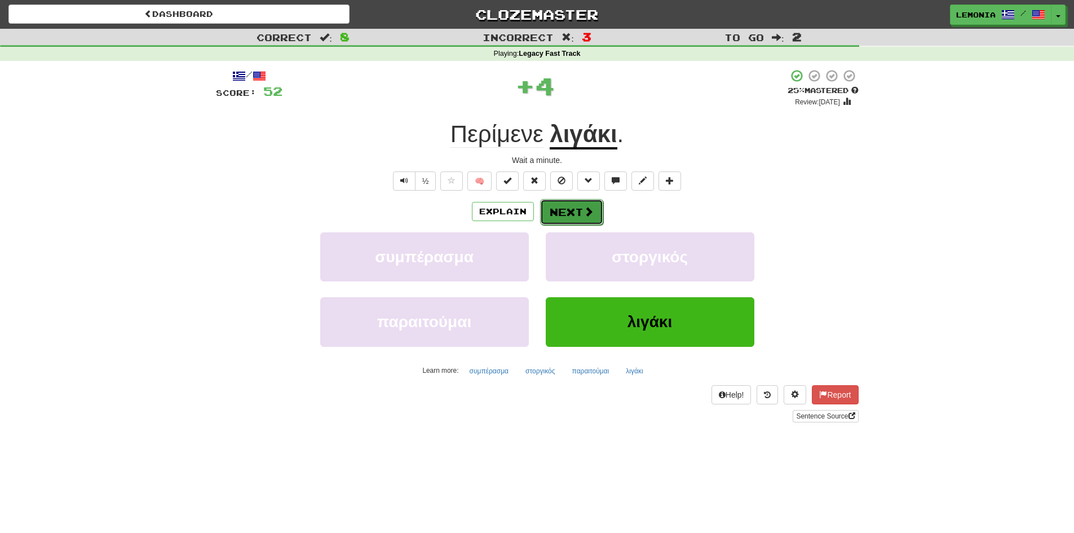
click at [569, 209] on button "Next" at bounding box center [571, 212] width 63 height 26
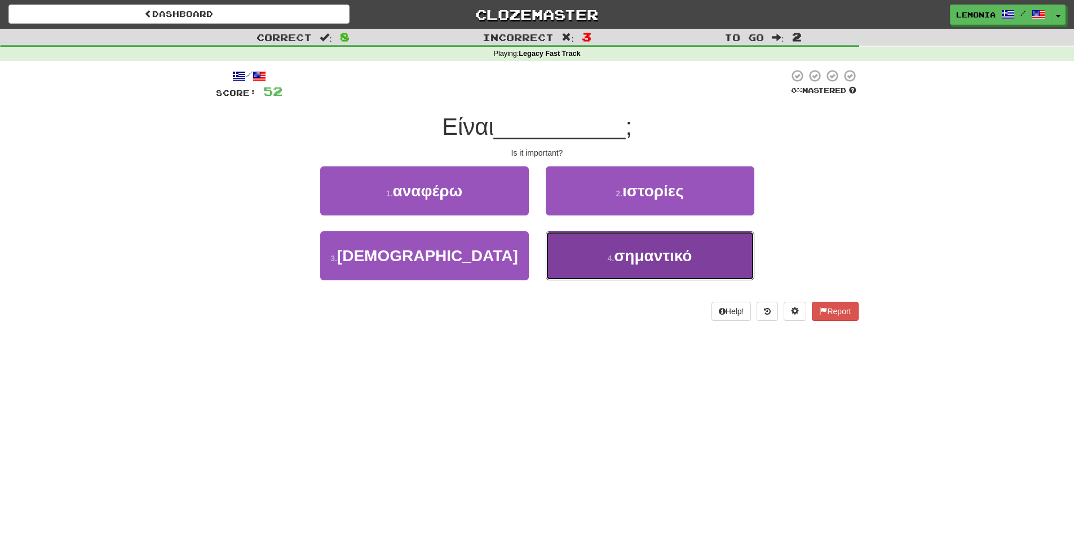
click at [588, 254] on button "4 . σημαντικό" at bounding box center [650, 255] width 209 height 49
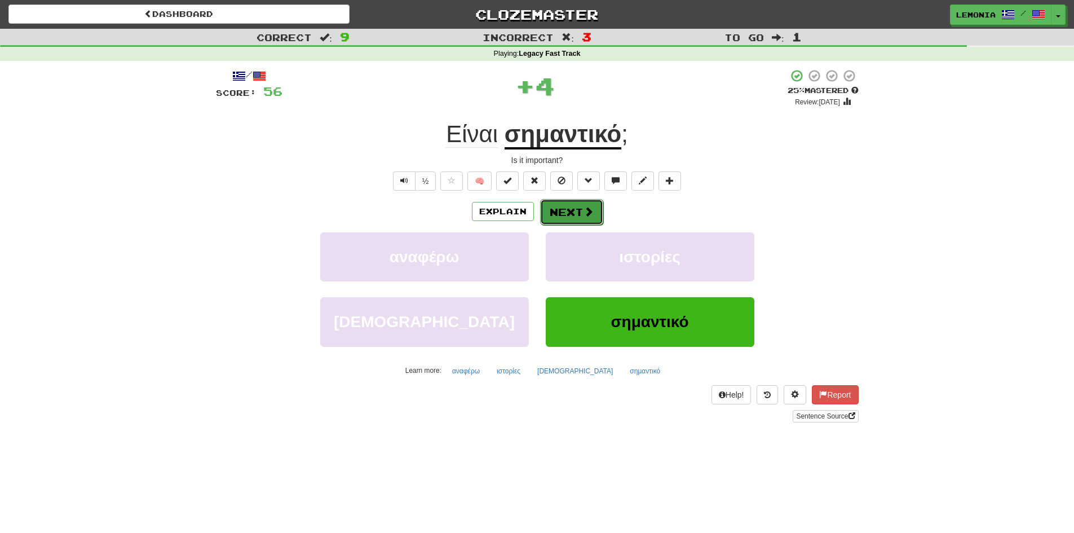
click at [558, 215] on button "Next" at bounding box center [571, 212] width 63 height 26
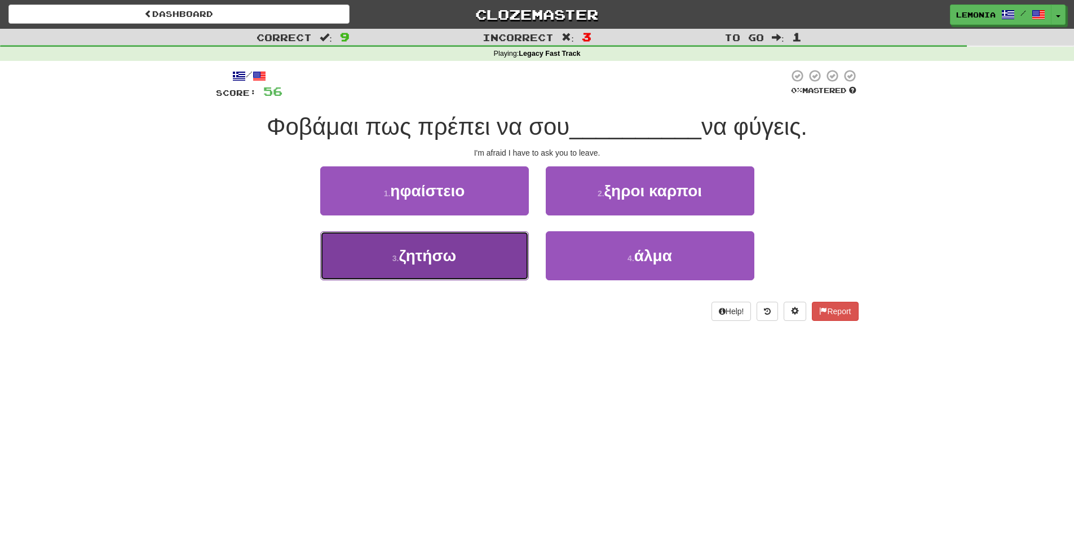
click at [466, 259] on button "3 . ζητήσω" at bounding box center [424, 255] width 209 height 49
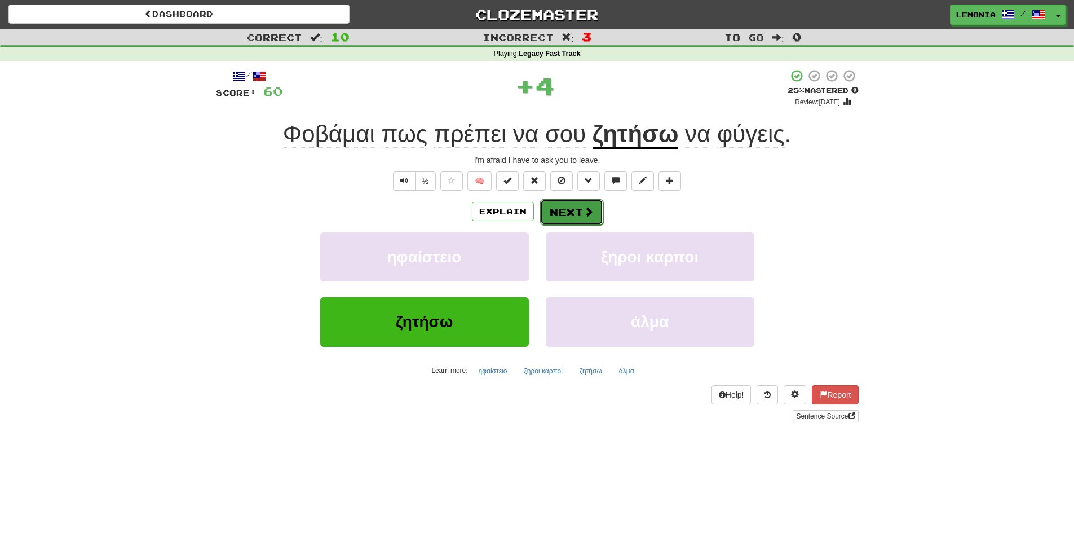
click at [570, 205] on button "Next" at bounding box center [571, 212] width 63 height 26
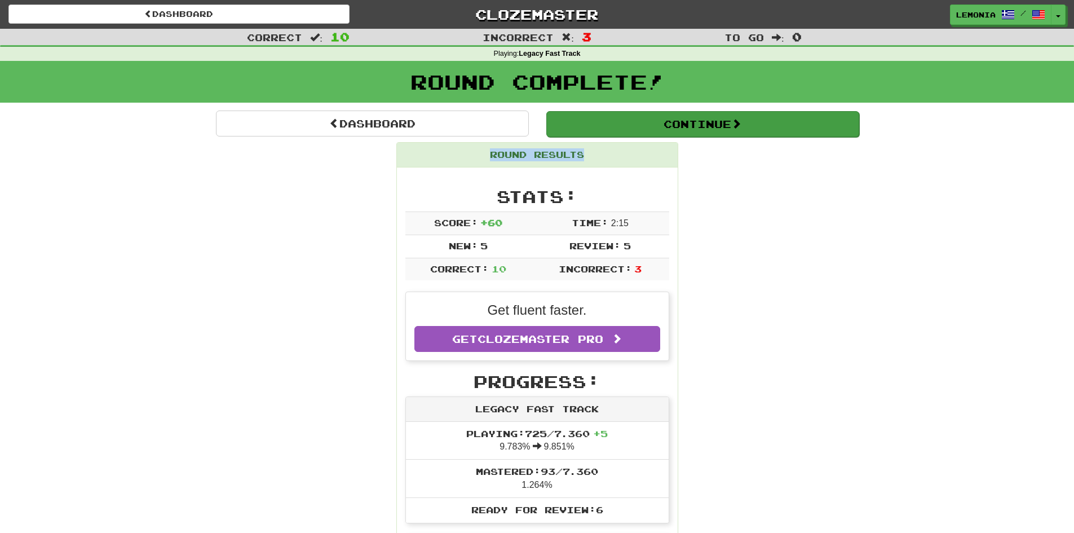
drag, startPoint x: 637, startPoint y: 138, endPoint x: 643, endPoint y: 127, distance: 12.4
click at [661, 127] on button "Continue" at bounding box center [702, 124] width 313 height 26
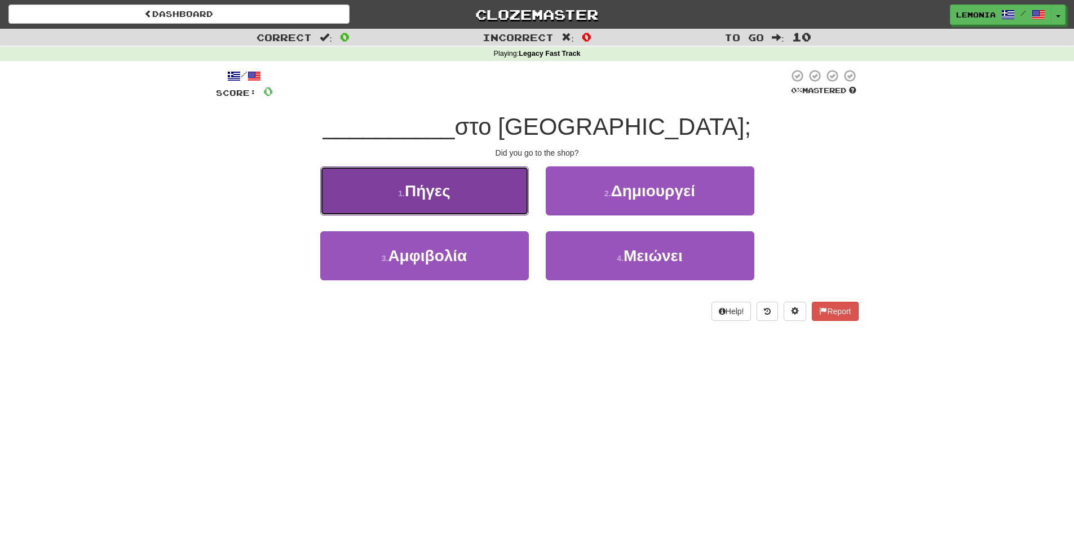
click at [477, 190] on button "1 . [GEOGRAPHIC_DATA]" at bounding box center [424, 190] width 209 height 49
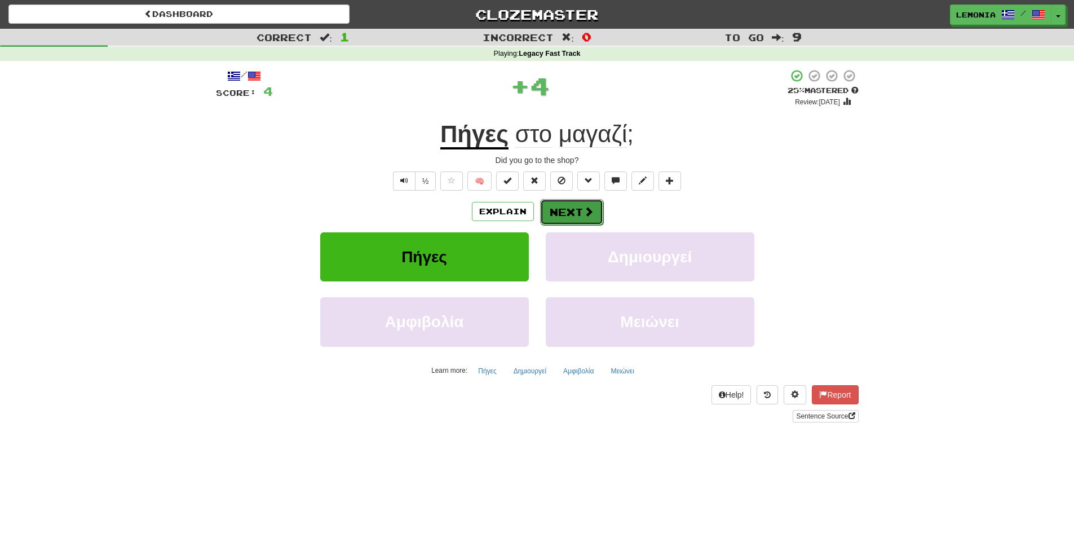
click at [575, 214] on button "Next" at bounding box center [571, 212] width 63 height 26
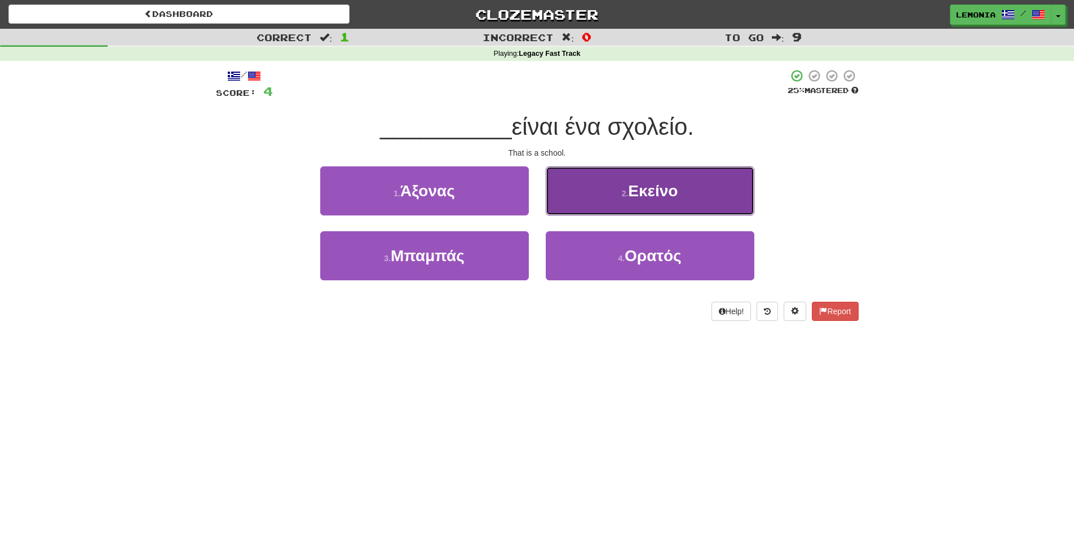
click at [604, 187] on button "2 . Εκείνο" at bounding box center [650, 190] width 209 height 49
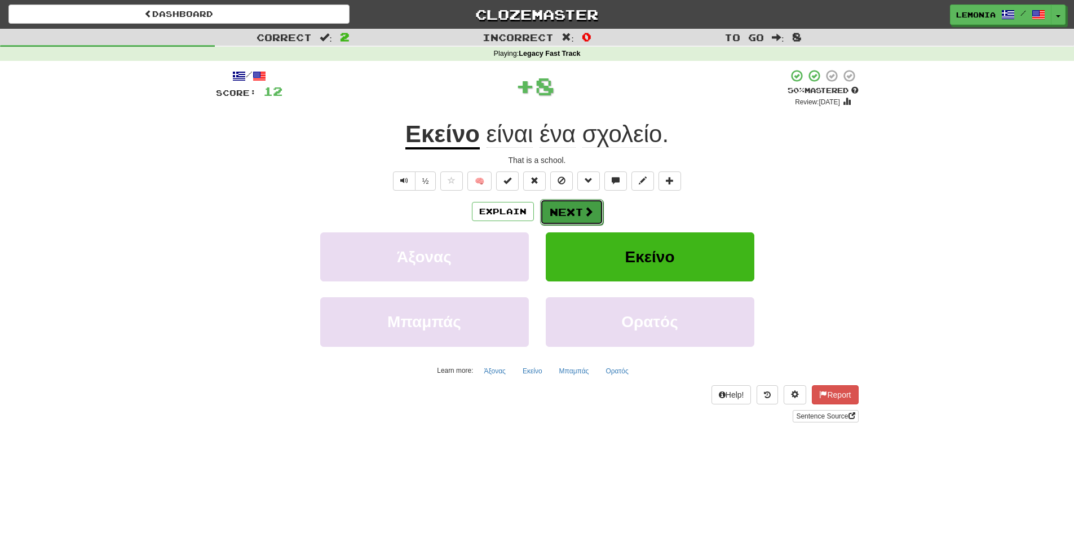
click at [570, 211] on button "Next" at bounding box center [571, 212] width 63 height 26
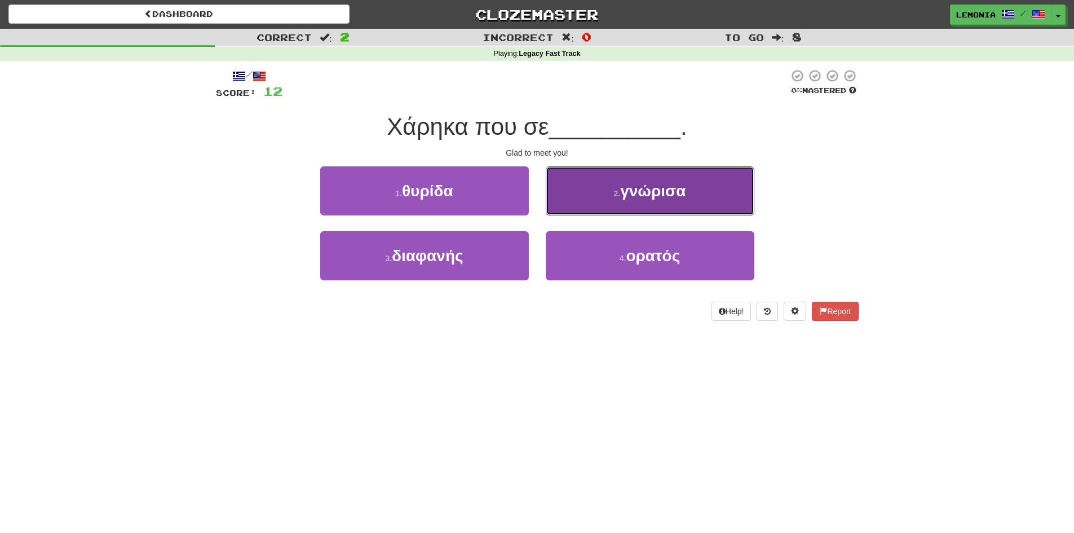
click at [586, 191] on button "2 . γνώρισα" at bounding box center [650, 190] width 209 height 49
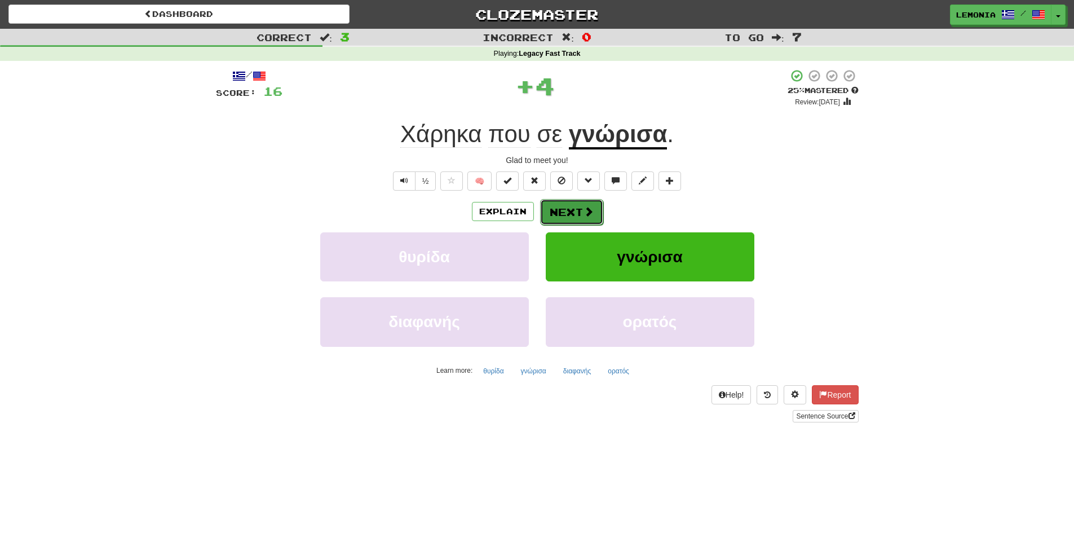
click at [570, 218] on button "Next" at bounding box center [571, 212] width 63 height 26
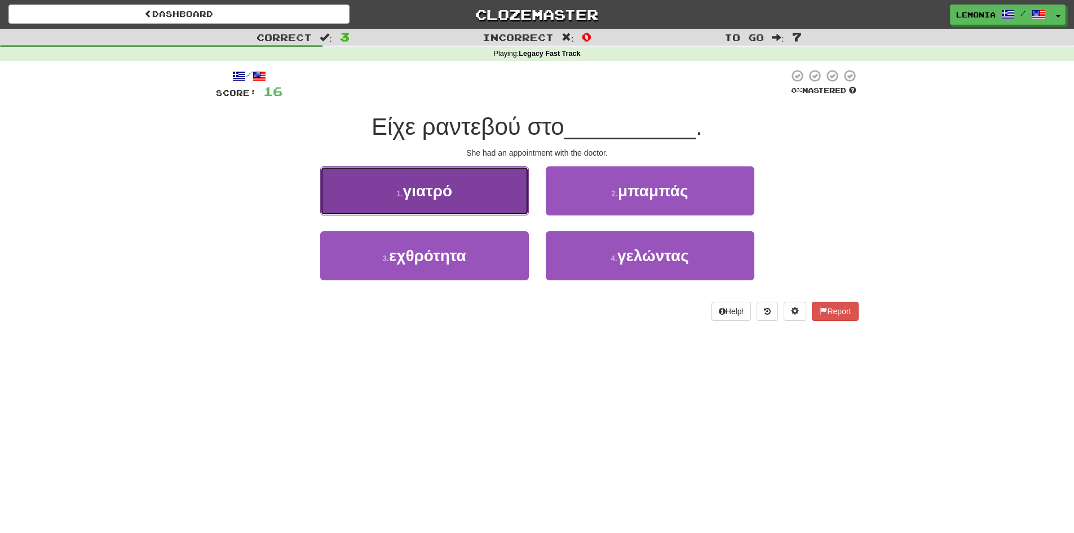
click at [503, 193] on button "1 . γιατρό" at bounding box center [424, 190] width 209 height 49
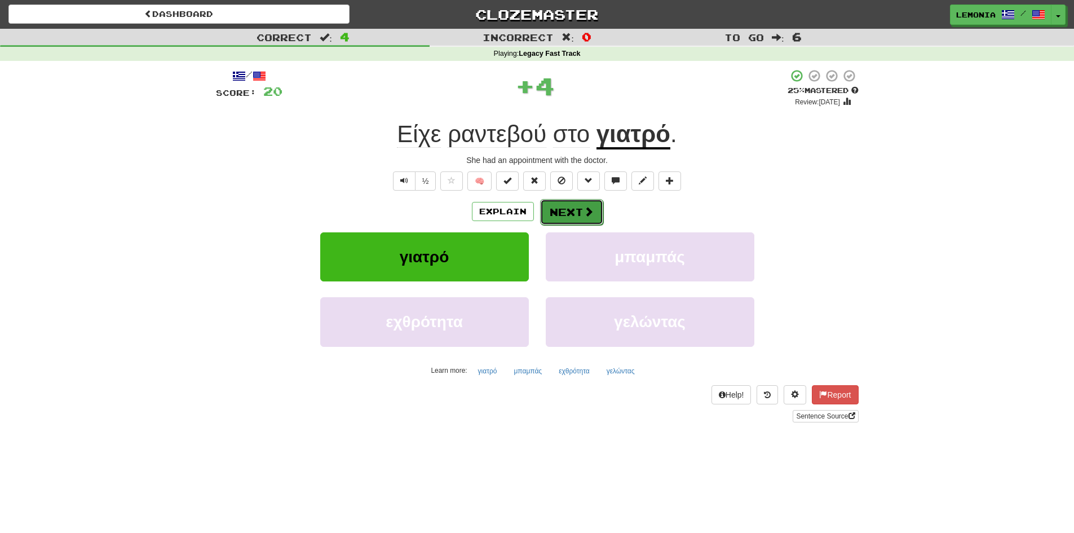
click at [557, 215] on button "Next" at bounding box center [571, 212] width 63 height 26
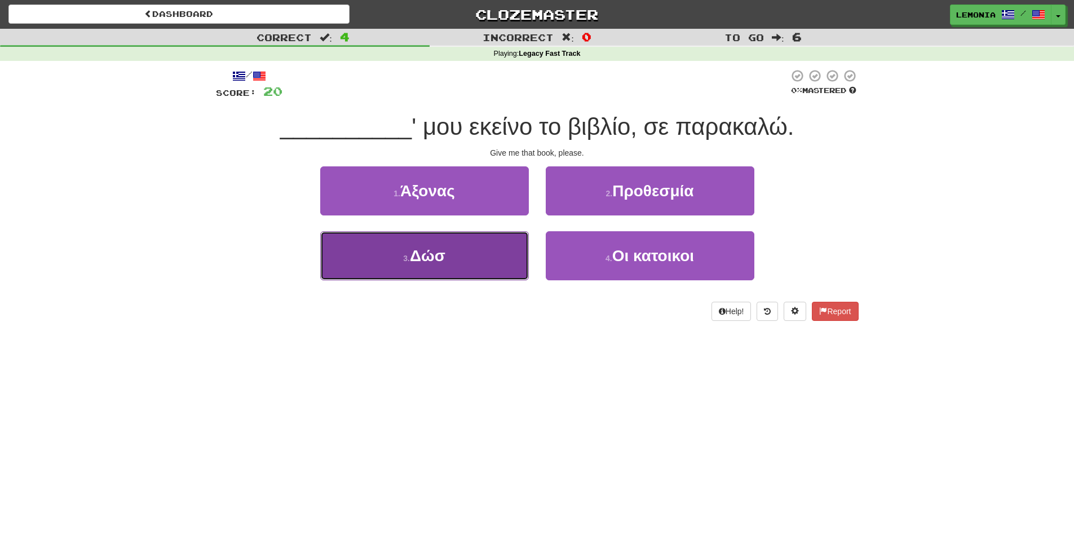
click at [510, 267] on button "3 . Δώσ" at bounding box center [424, 255] width 209 height 49
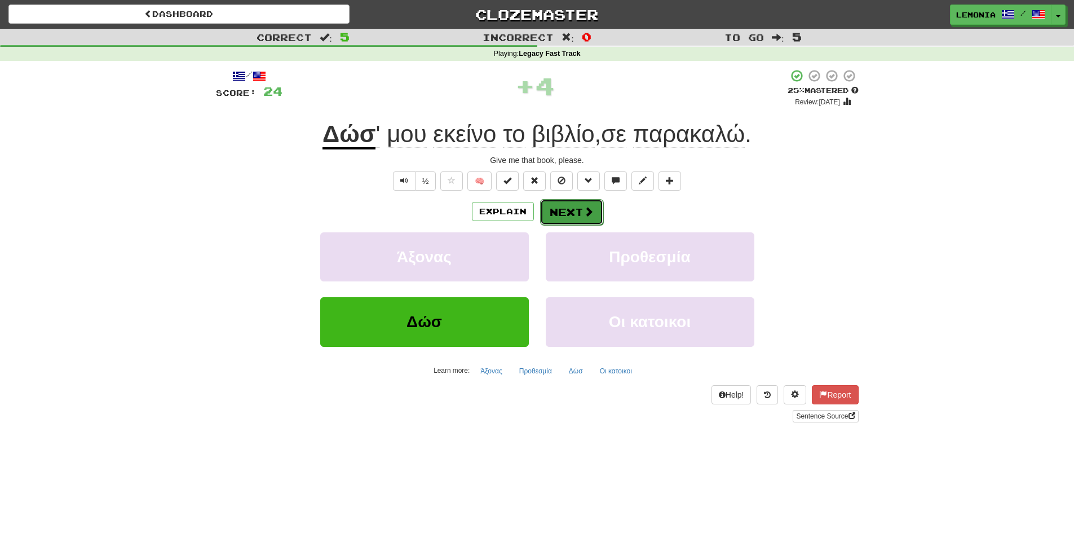
click at [564, 218] on button "Next" at bounding box center [571, 212] width 63 height 26
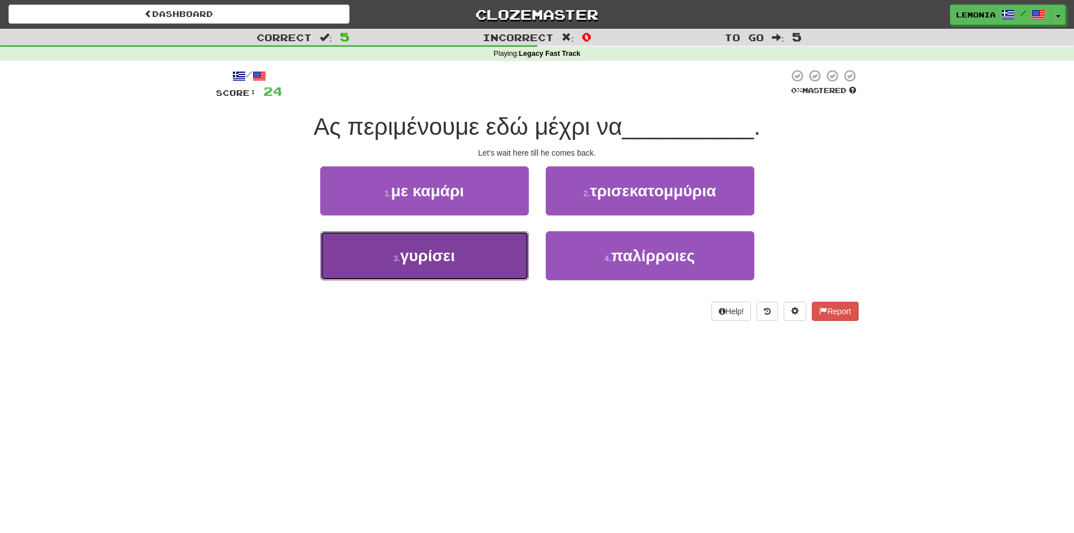
click at [480, 262] on button "3 . γυρίσει" at bounding box center [424, 255] width 209 height 49
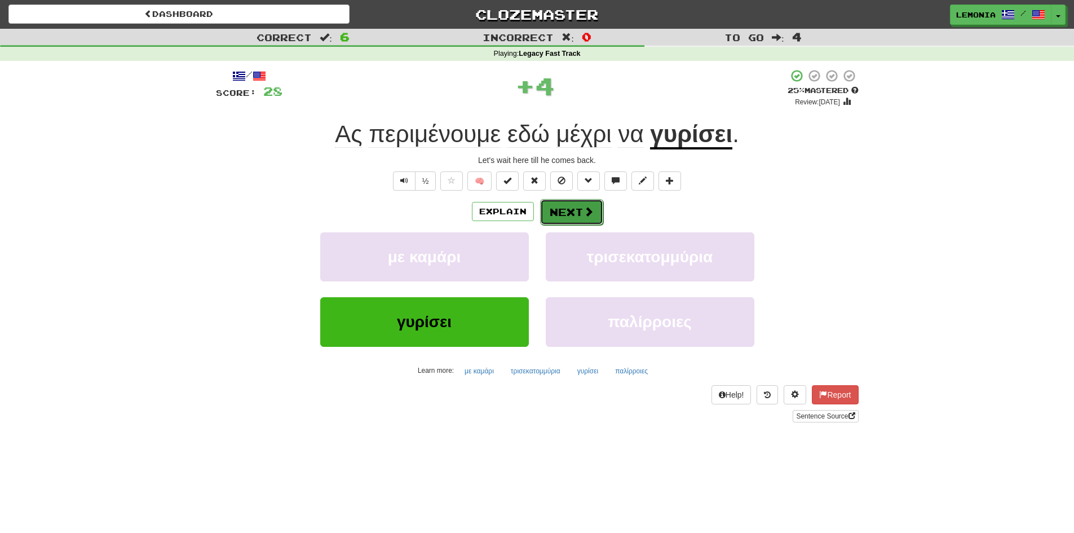
click at [576, 211] on button "Next" at bounding box center [571, 212] width 63 height 26
